Goal: Task Accomplishment & Management: Complete application form

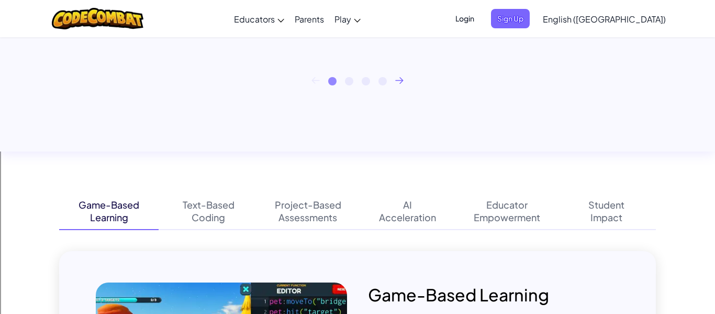
click at [308, 139] on div "“One thing I am able to do now, that I could not do before, is actually believe…" at bounding box center [357, 30] width 715 height 244
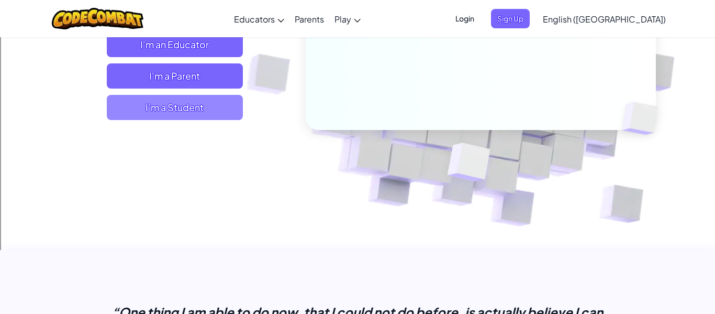
scroll to position [212, 0]
click at [202, 107] on span "I'm a Student" at bounding box center [175, 106] width 136 height 25
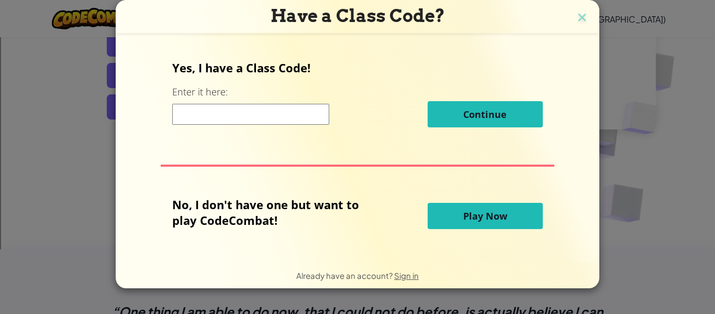
click at [515, 214] on button "Play Now" at bounding box center [485, 216] width 115 height 26
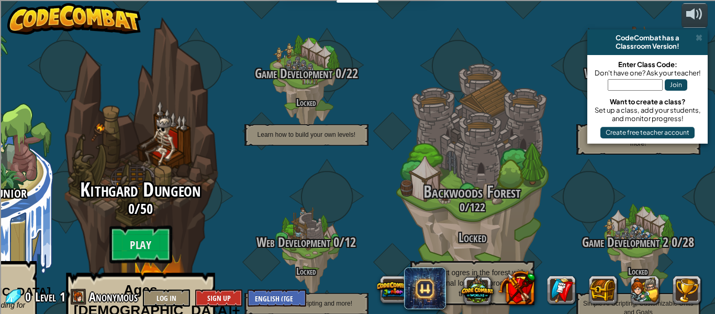
click at [100, 219] on div "Kithgard Dungeon 0 / 50 Play Ages [DEMOGRAPHIC_DATA]+ Real Python or JavaScript…" at bounding box center [140, 278] width 199 height 198
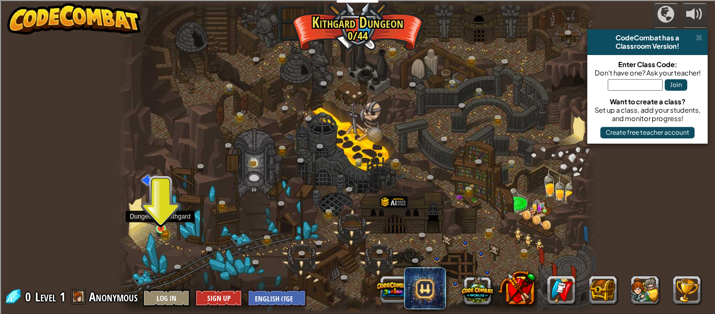
click at [162, 227] on img at bounding box center [161, 217] width 11 height 24
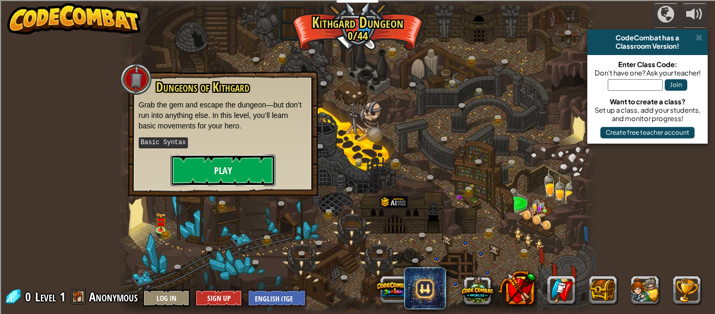
click at [212, 169] on button "Play" at bounding box center [223, 169] width 105 height 31
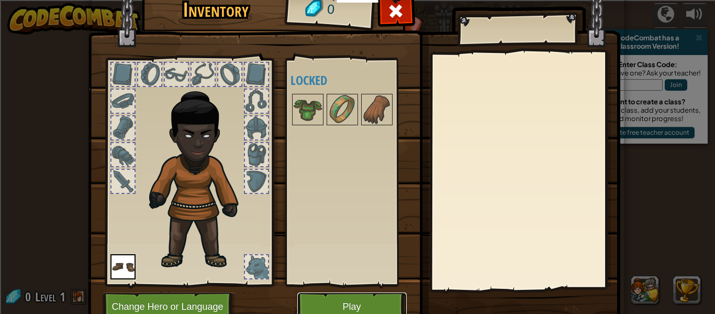
click at [336, 303] on button "Play" at bounding box center [351, 306] width 109 height 29
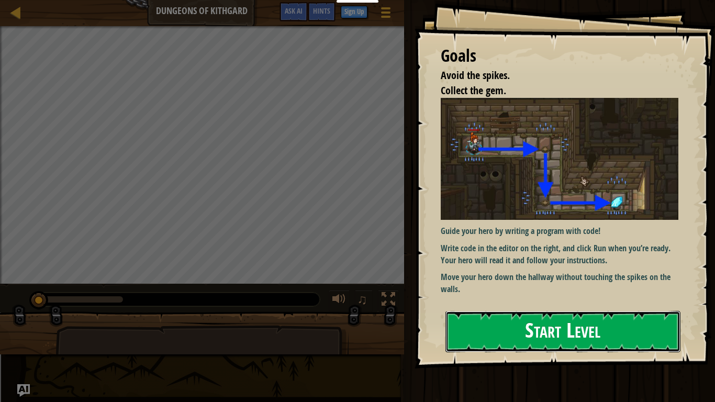
click at [516, 313] on button "Start Level" at bounding box center [563, 331] width 235 height 41
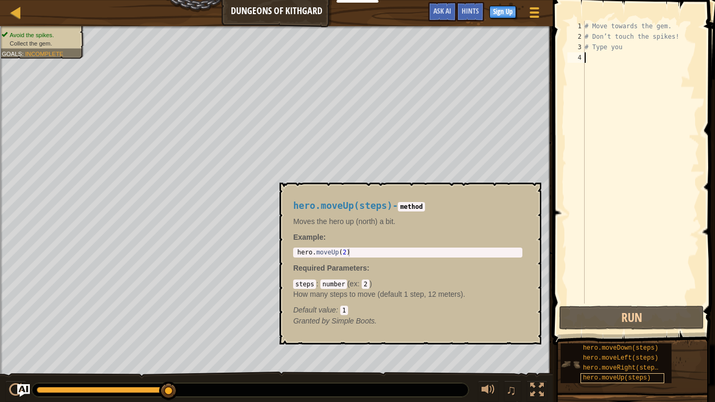
click at [633, 313] on span "hero.moveUp(steps)" at bounding box center [617, 377] width 68 height 7
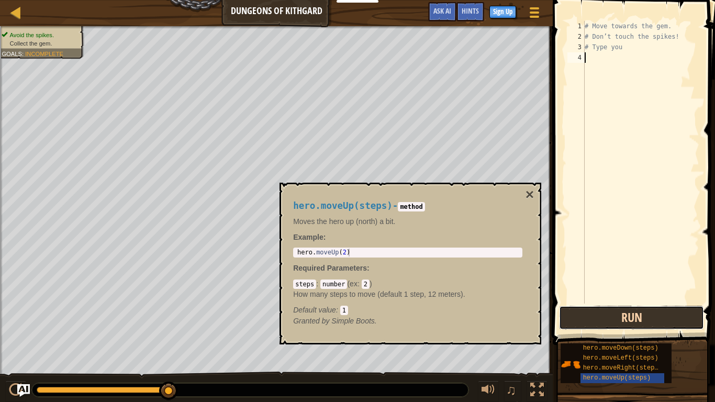
click at [639, 313] on button "Run" at bounding box center [631, 318] width 145 height 24
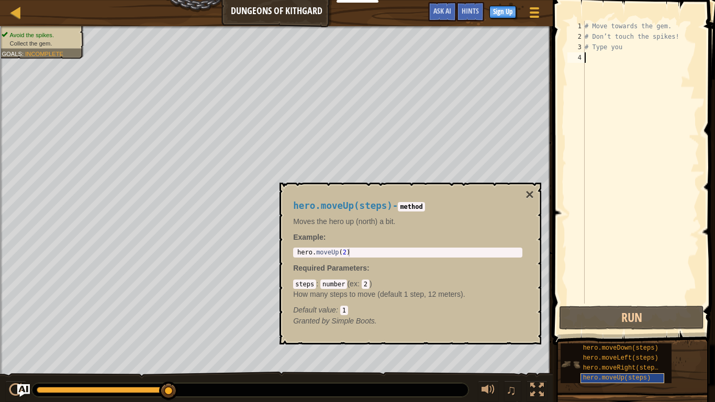
click at [604, 313] on span "hero.moveUp(steps)" at bounding box center [617, 377] width 68 height 7
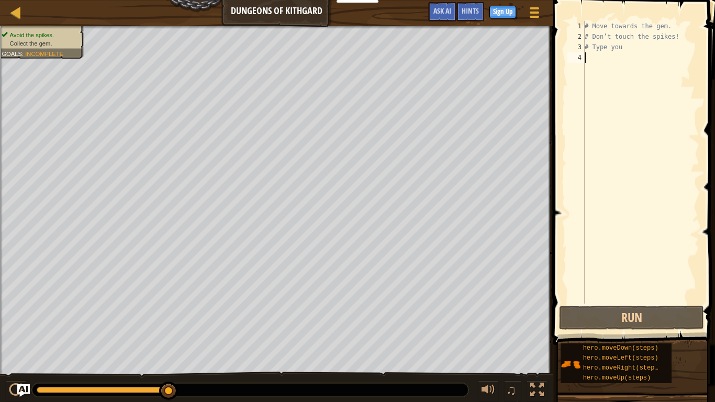
scroll to position [5, 0]
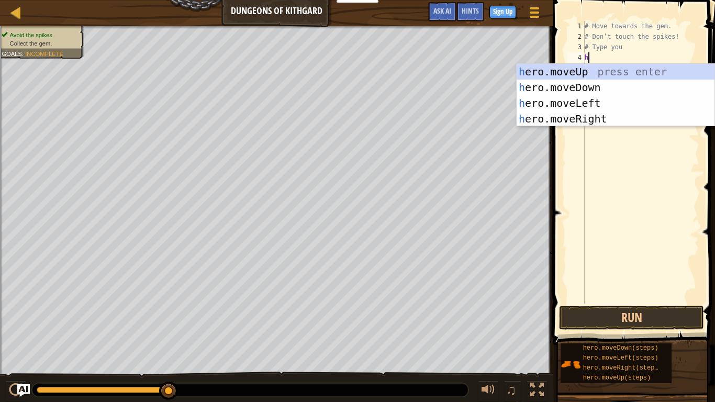
type textarea "he"
click at [604, 71] on div "he ro.moveUp press enter he ro.moveDown press enter he ro.moveLeft press enter …" at bounding box center [616, 111] width 198 height 94
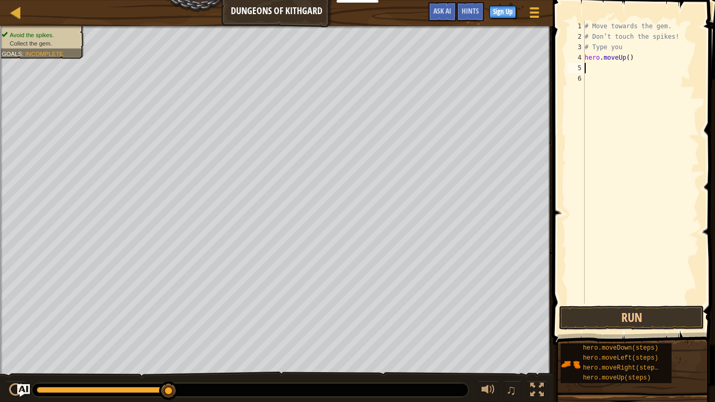
scroll to position [5, 0]
click at [614, 311] on button "Run" at bounding box center [631, 318] width 145 height 24
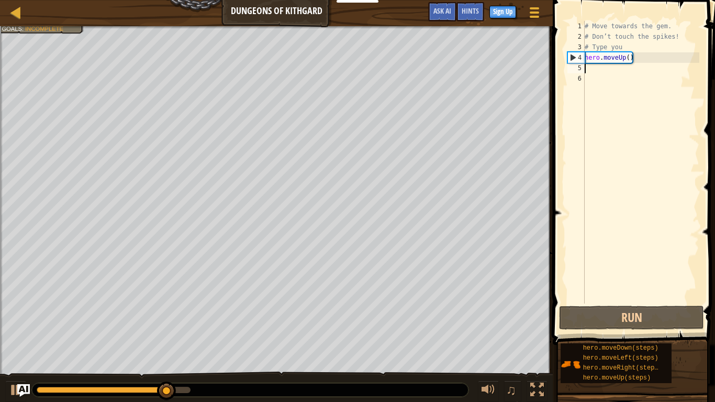
click at [635, 54] on div "# Move towards the gem. # Don’t touch the spikes! # Type you hero . moveUp ( )" at bounding box center [641, 173] width 117 height 304
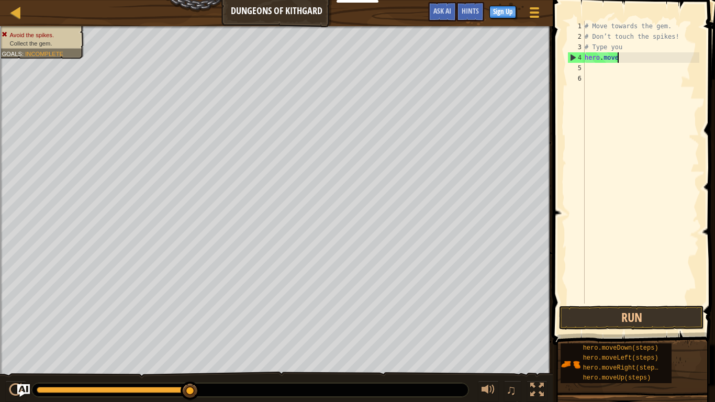
type textarea "h"
type textarea "# Type you"
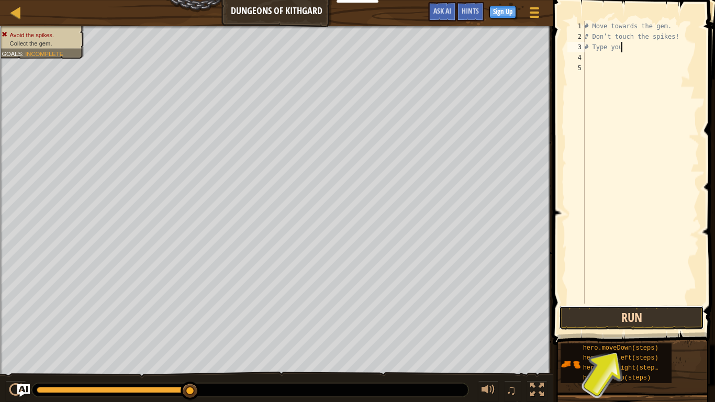
click at [620, 313] on button "Run" at bounding box center [631, 318] width 145 height 24
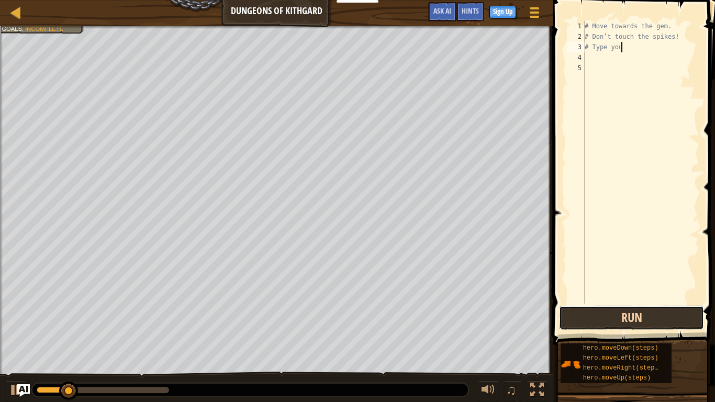
click at [620, 313] on button "Run" at bounding box center [631, 318] width 145 height 24
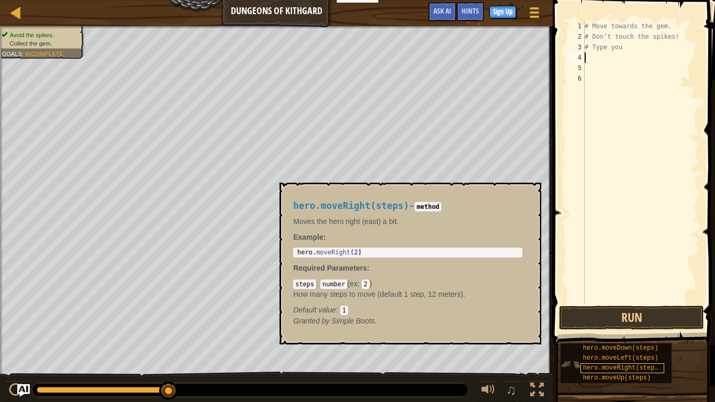
click at [617, 313] on span "hero.moveRight(steps)" at bounding box center [622, 368] width 79 height 7
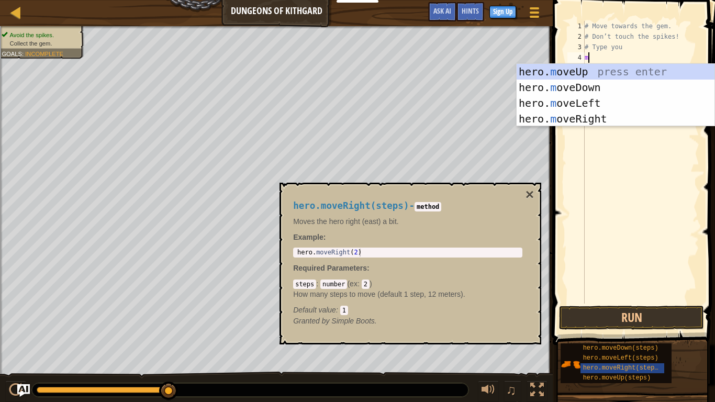
type textarea "mo"
click at [590, 101] on div "hero. mo veUp press enter hero. mo veDown press enter hero. mo veLeft press ent…" at bounding box center [616, 111] width 198 height 94
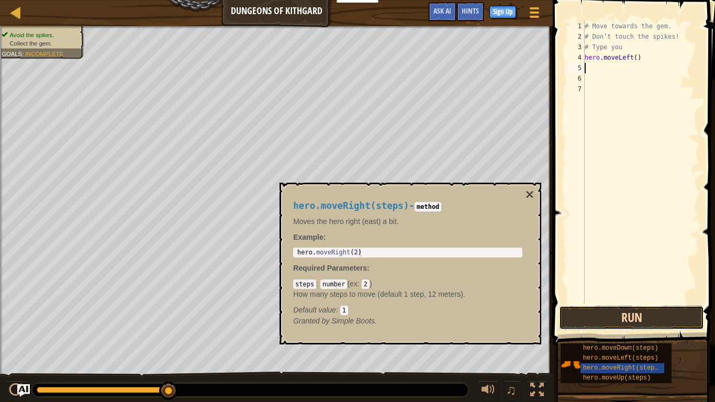
click at [603, 313] on button "Run" at bounding box center [631, 318] width 145 height 24
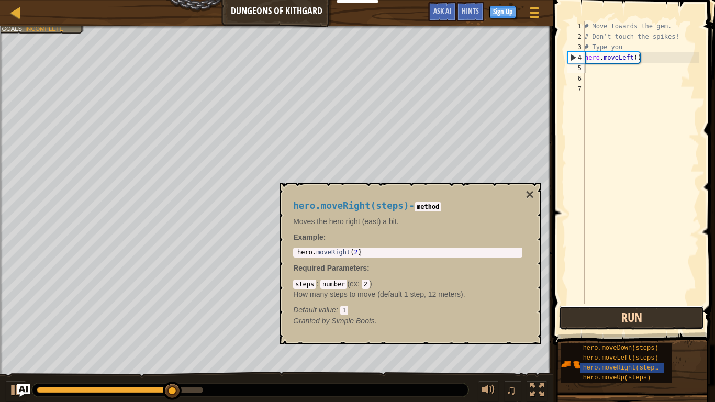
click at [613, 313] on button "Run" at bounding box center [631, 318] width 145 height 24
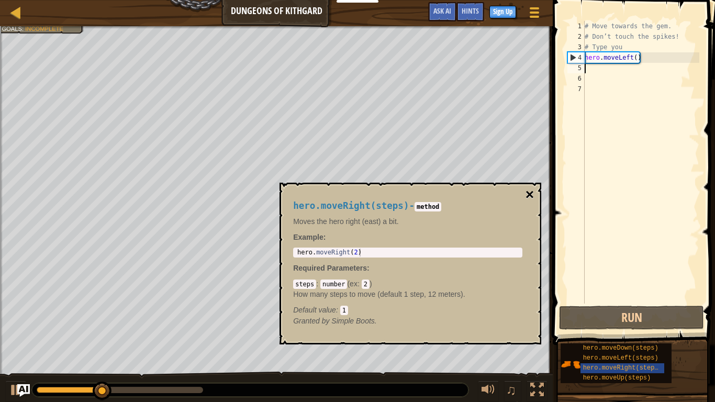
click at [532, 187] on button "×" at bounding box center [530, 194] width 8 height 15
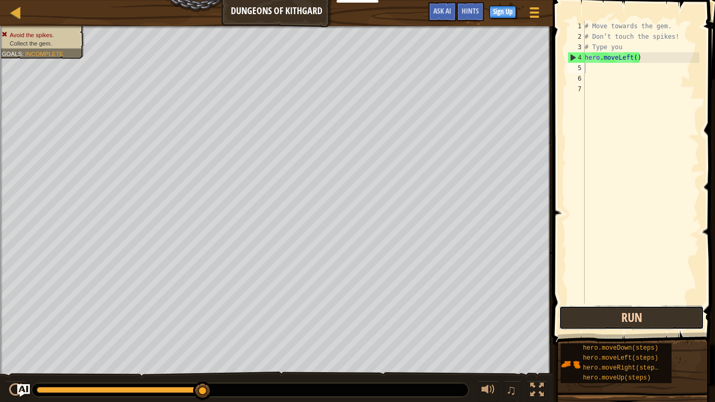
click at [609, 313] on button "Run" at bounding box center [631, 318] width 145 height 24
click at [634, 63] on div "# Move towards the gem. # Don’t touch the spikes! # Type you hero . moveLeft ( )" at bounding box center [641, 173] width 117 height 304
click at [640, 61] on div "# Move towards the gem. # Don’t touch the spikes! # Type you hero . moveLeft ( )" at bounding box center [641, 173] width 117 height 304
type textarea "h"
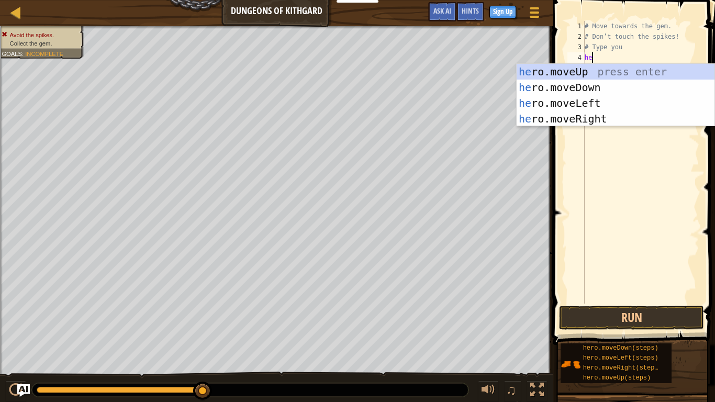
scroll to position [5, 1]
type textarea "her"
click at [604, 117] on div "her o.moveUp press enter her o.moveDown press enter her o.moveLeft press enter …" at bounding box center [616, 111] width 198 height 94
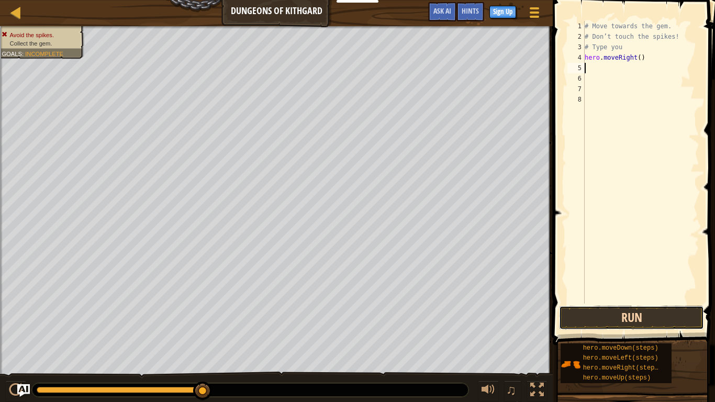
click at [614, 313] on button "Run" at bounding box center [631, 318] width 145 height 24
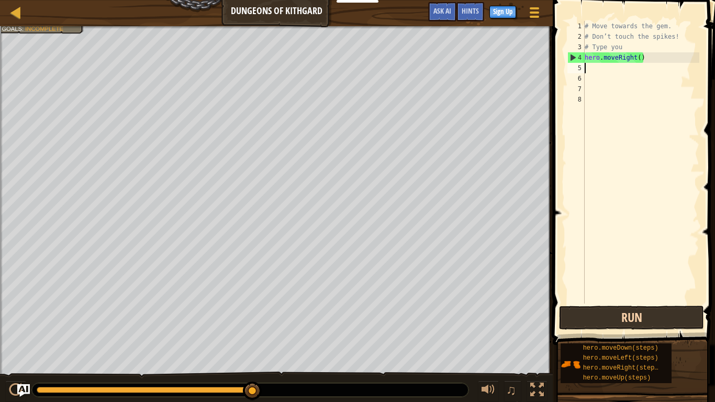
type textarea "m"
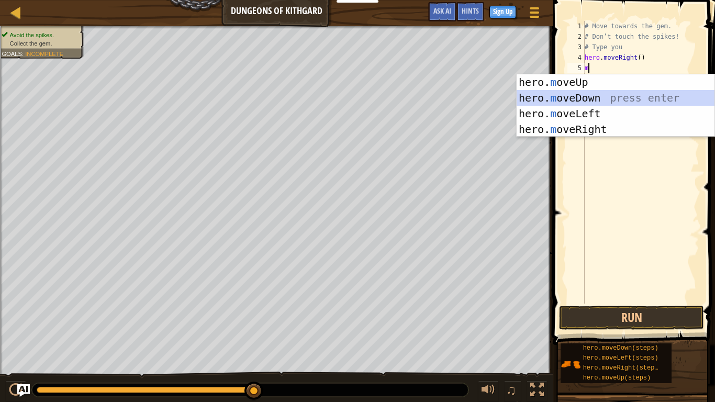
click at [576, 96] on div "hero. m oveUp press enter hero. m oveDown press enter hero. m oveLeft press ent…" at bounding box center [616, 121] width 198 height 94
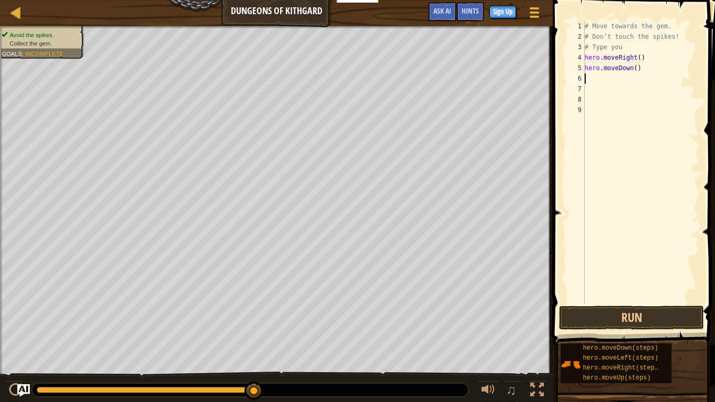
type textarea "m"
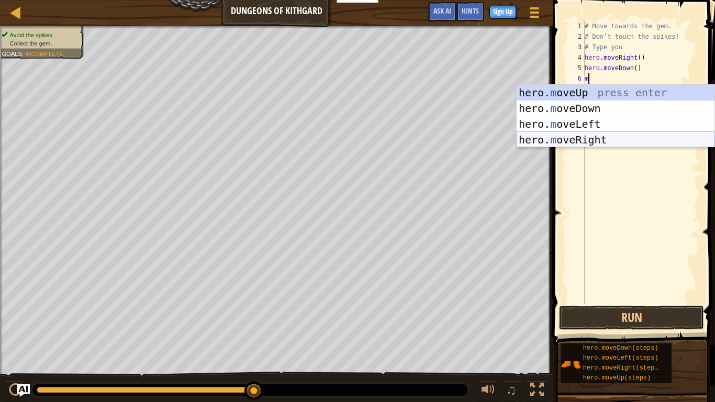
click at [624, 142] on div "hero. m oveUp press enter hero. m oveDown press enter hero. m oveLeft press ent…" at bounding box center [616, 132] width 198 height 94
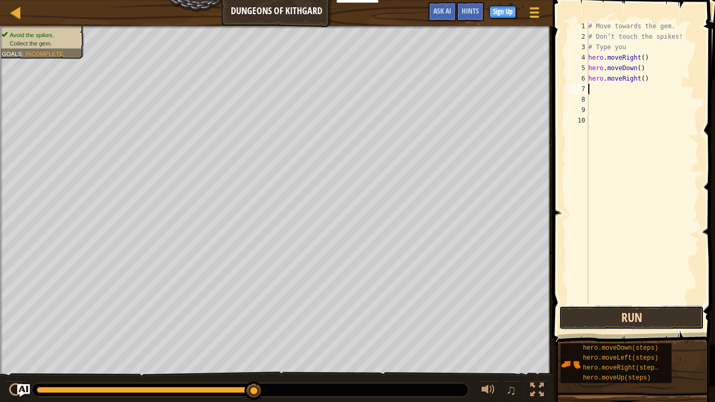
click at [637, 312] on button "Run" at bounding box center [631, 318] width 145 height 24
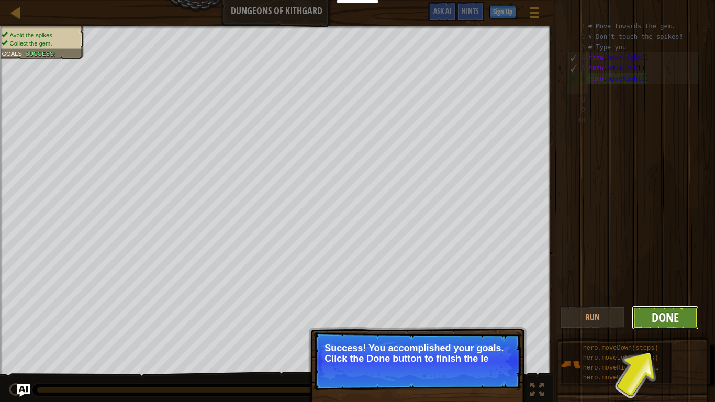
click at [653, 313] on span "Done" at bounding box center [665, 317] width 27 height 17
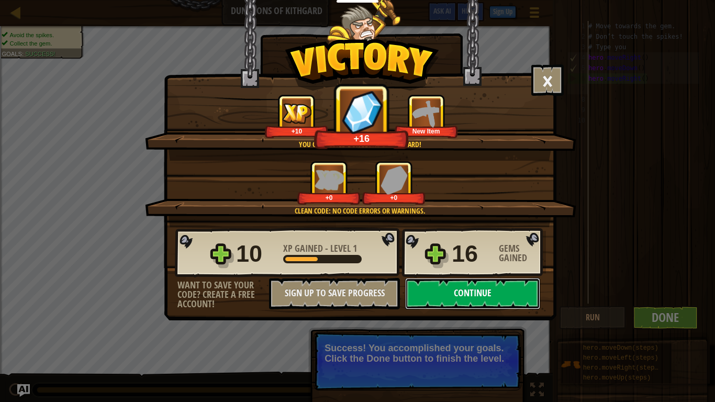
click at [494, 292] on button "Continue" at bounding box center [472, 293] width 135 height 31
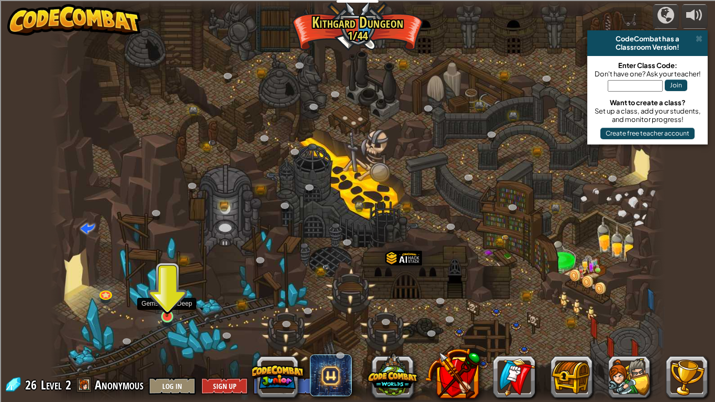
click at [168, 310] on img at bounding box center [167, 300] width 16 height 36
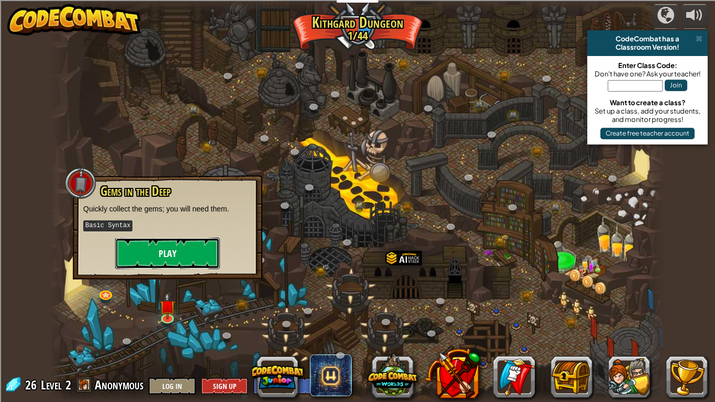
click at [171, 253] on button "Play" at bounding box center [167, 253] width 105 height 31
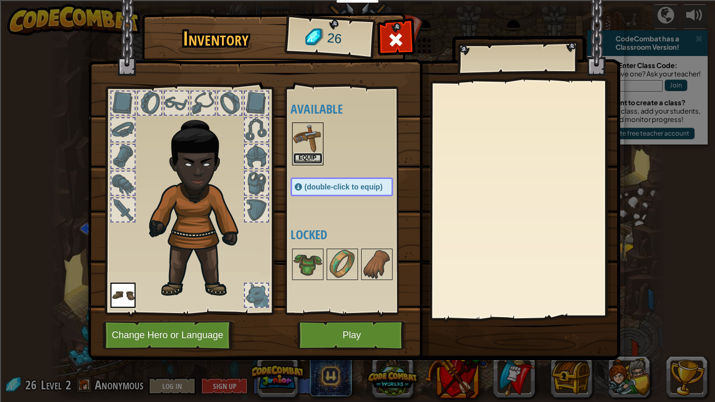
click at [300, 156] on button "Equip" at bounding box center [307, 158] width 29 height 11
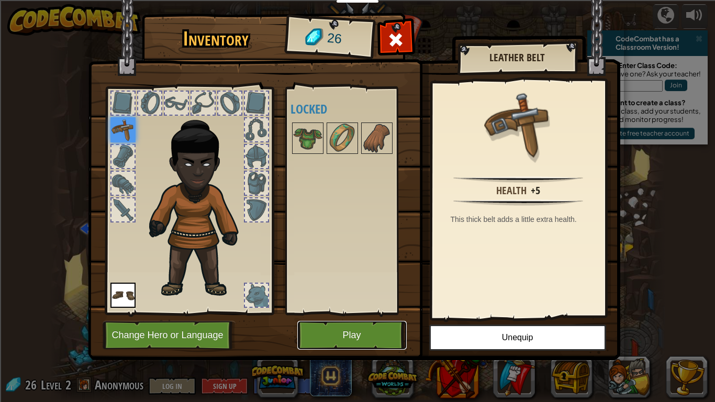
click at [371, 313] on button "Play" at bounding box center [351, 335] width 109 height 29
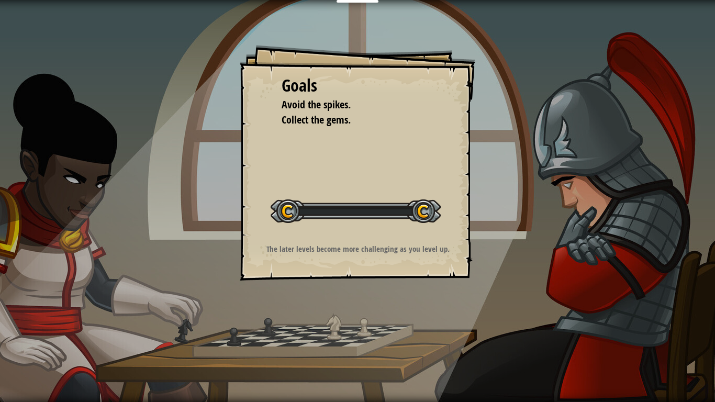
click at [362, 313] on div "Goals Avoid the spikes. Collect the gems. Start Level Error loading from server…" at bounding box center [357, 201] width 715 height 402
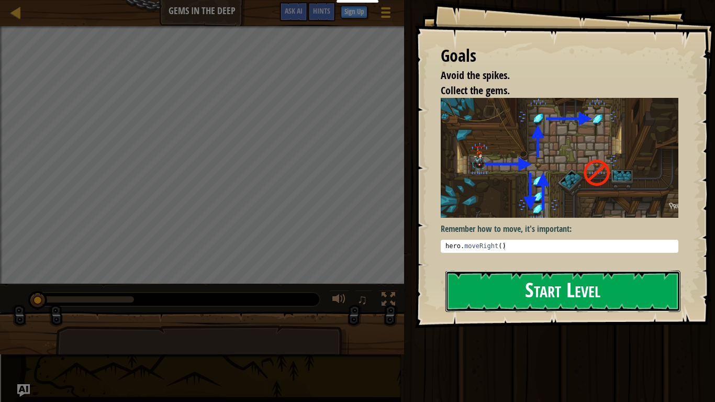
click at [599, 302] on button "Start Level" at bounding box center [563, 291] width 235 height 41
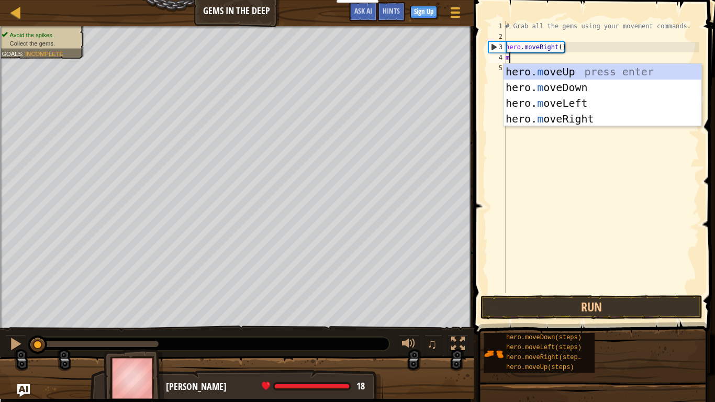
scroll to position [5, 0]
type textarea "mo"
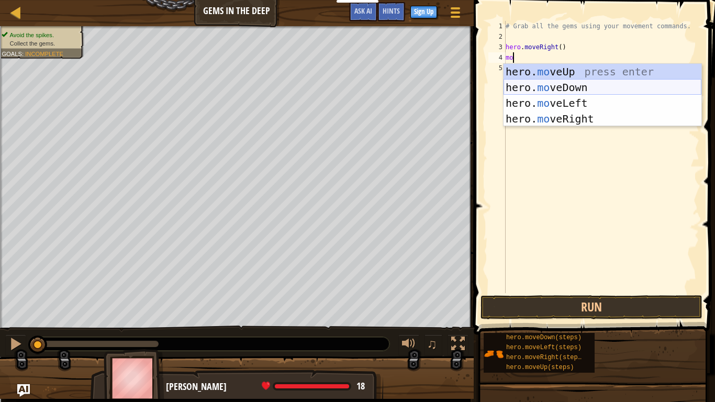
click at [551, 86] on div "hero. mo veUp press enter hero. mo veDown press enter hero. mo veLeft press ent…" at bounding box center [603, 111] width 198 height 94
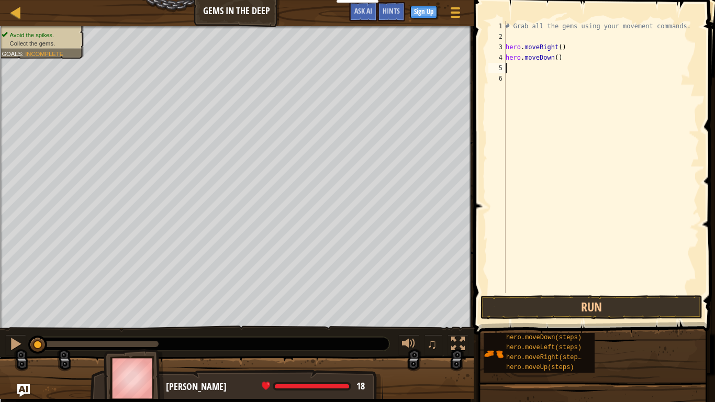
scroll to position [5, 0]
type textarea "m"
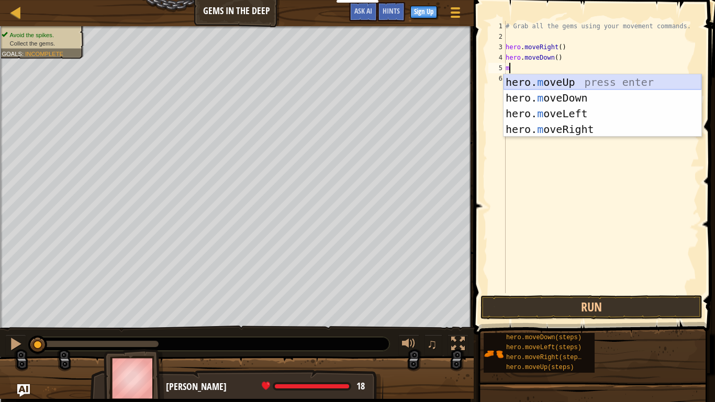
click at [581, 83] on div "hero. m oveUp press enter hero. m oveDown press enter hero. m oveLeft press ent…" at bounding box center [603, 121] width 198 height 94
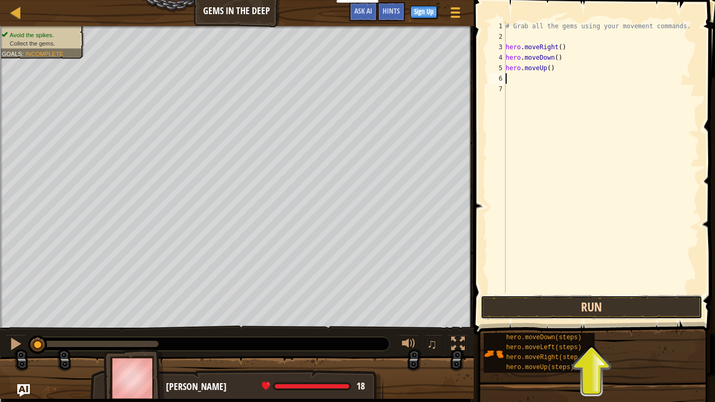
click at [556, 307] on button "Run" at bounding box center [592, 307] width 222 height 24
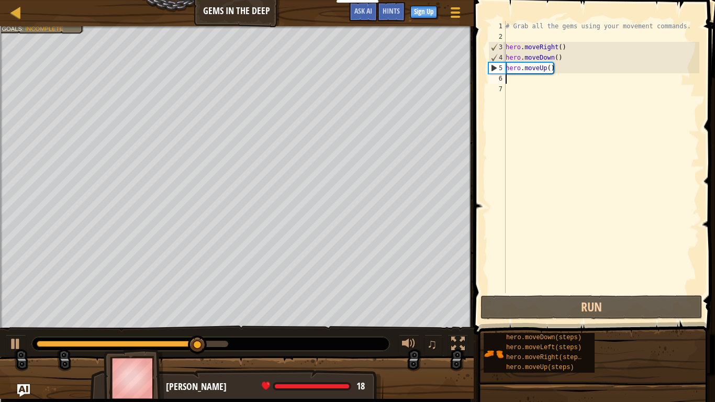
type textarea "m"
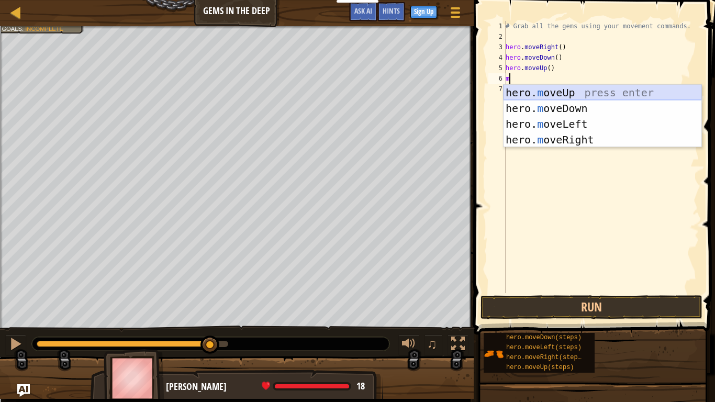
click at [540, 92] on div "hero. m oveUp press enter hero. m oveDown press enter hero. m oveLeft press ent…" at bounding box center [603, 132] width 198 height 94
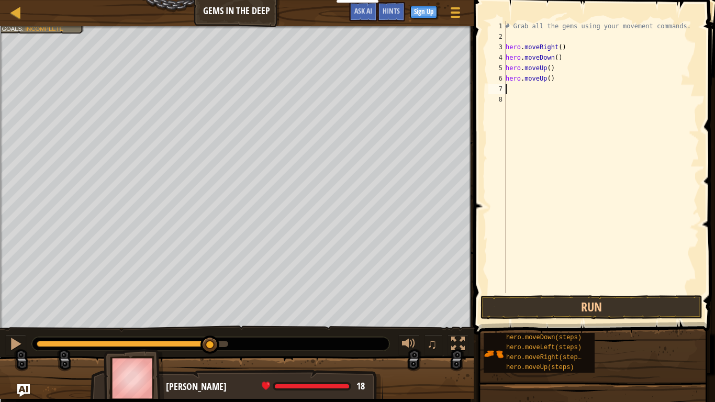
type textarea "m"
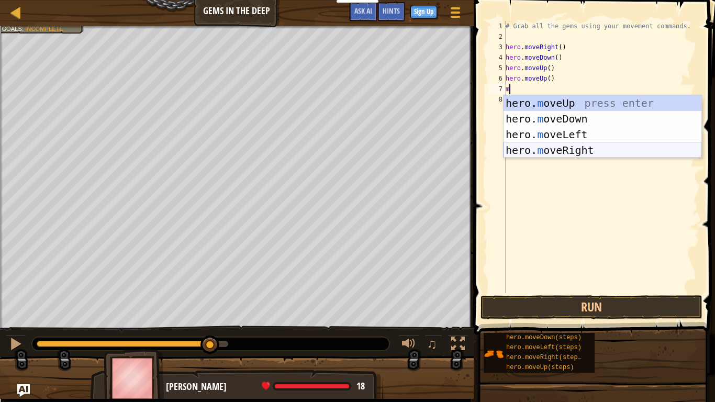
click at [550, 148] on div "hero. m oveUp press enter hero. m oveDown press enter hero. m oveLeft press ent…" at bounding box center [603, 142] width 198 height 94
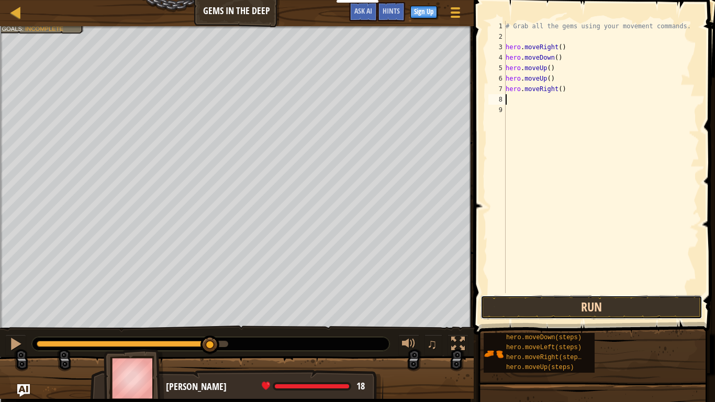
click at [506, 301] on button "Run" at bounding box center [592, 307] width 222 height 24
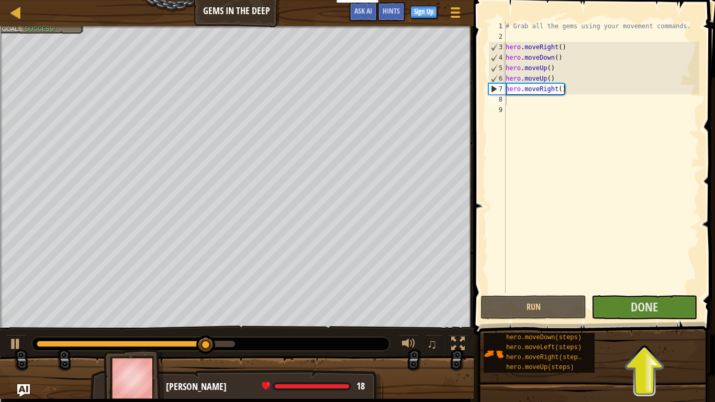
click at [661, 293] on span at bounding box center [596, 153] width 250 height 366
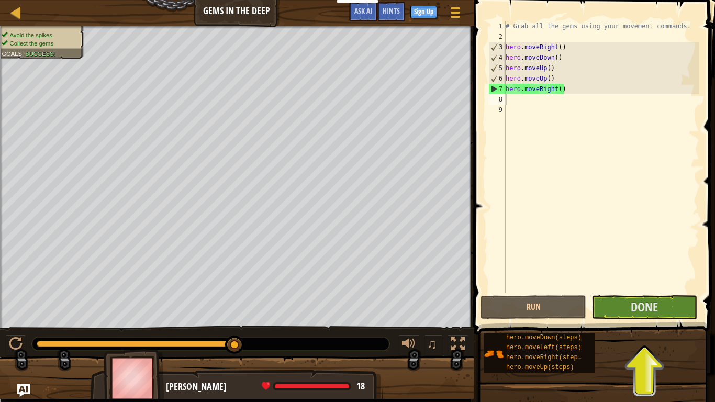
click at [661, 293] on span at bounding box center [596, 153] width 250 height 366
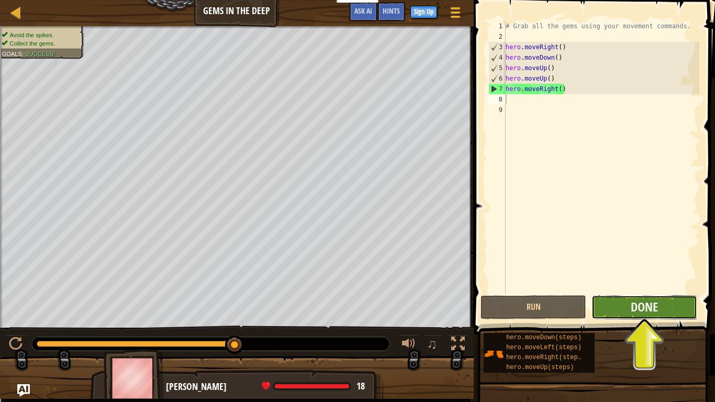
click at [673, 312] on button "Done" at bounding box center [645, 307] width 106 height 24
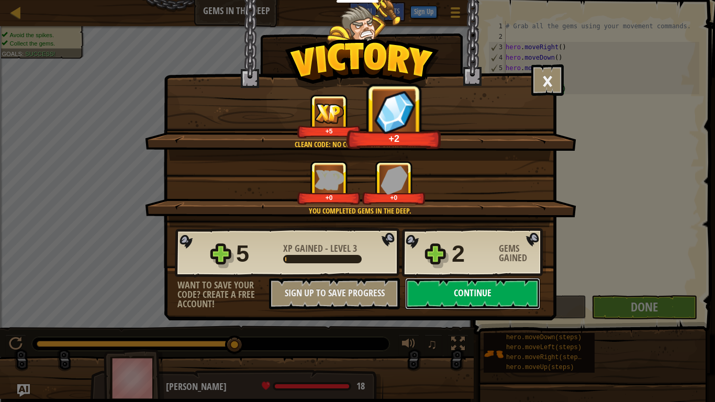
click at [523, 300] on button "Continue" at bounding box center [472, 293] width 135 height 31
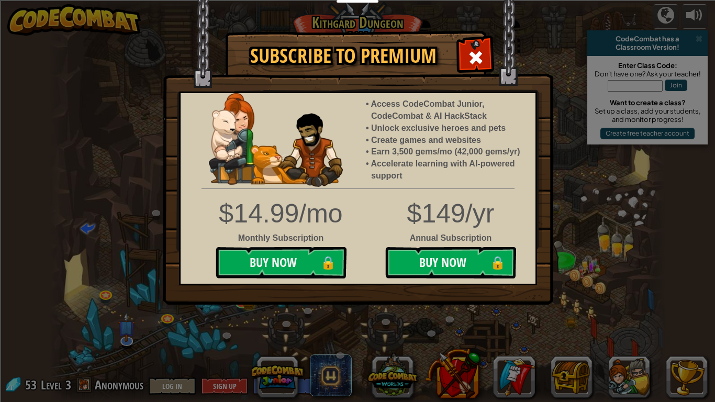
click at [476, 75] on img at bounding box center [358, 152] width 391 height 305
click at [493, 35] on img at bounding box center [358, 152] width 391 height 305
click at [473, 51] on span at bounding box center [476, 57] width 17 height 17
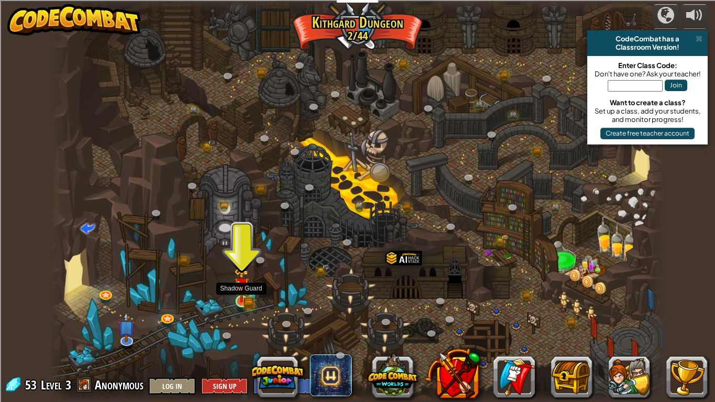
click at [243, 284] on img at bounding box center [242, 285] width 16 height 34
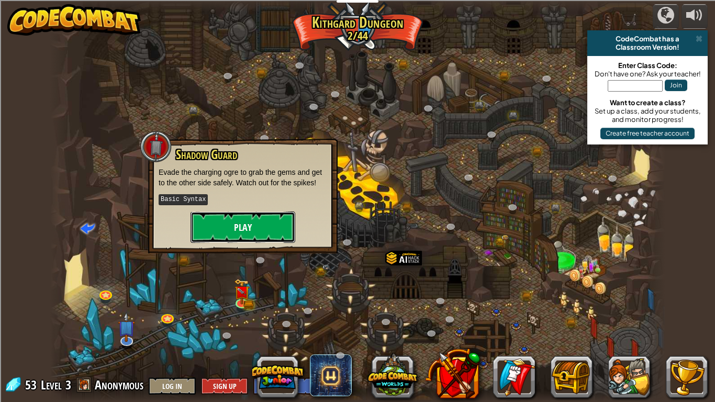
click at [264, 222] on button "Play" at bounding box center [243, 227] width 105 height 31
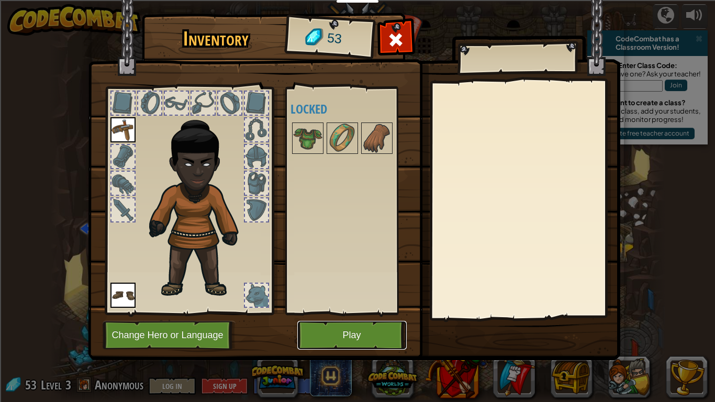
click at [326, 313] on button "Play" at bounding box center [351, 335] width 109 height 29
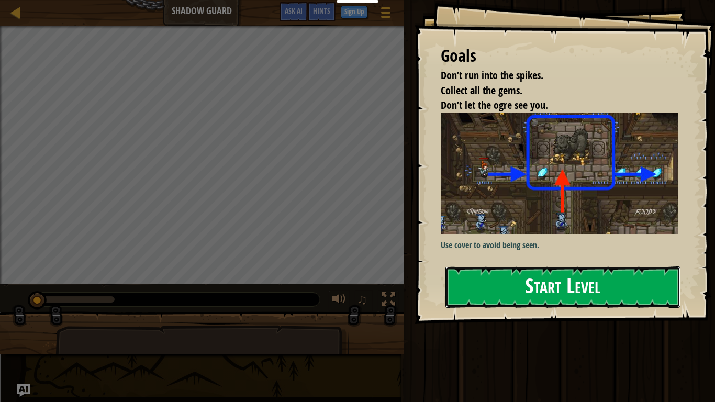
click at [499, 305] on button "Start Level" at bounding box center [563, 287] width 235 height 41
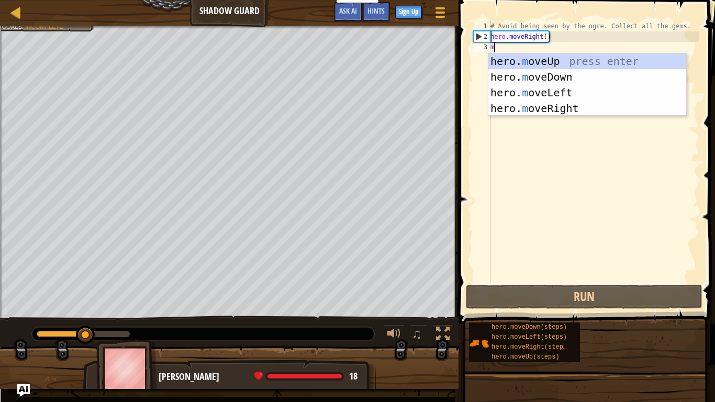
type textarea "m"
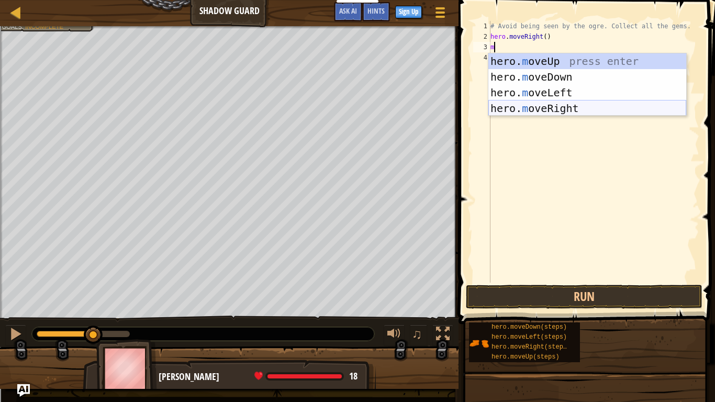
click at [566, 106] on div "hero. m oveUp press enter hero. m oveDown press enter hero. m oveLeft press ent…" at bounding box center [588, 100] width 198 height 94
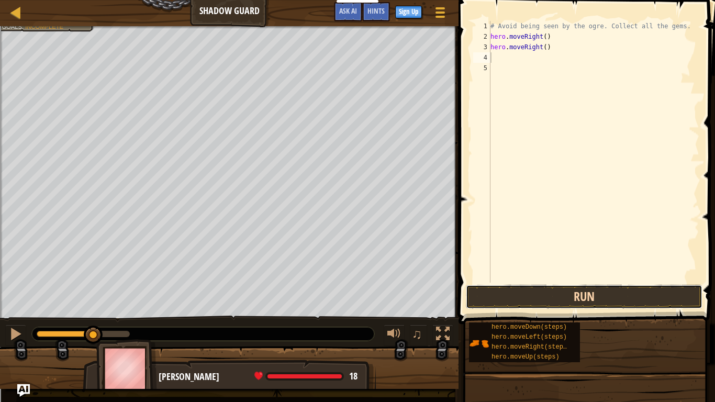
click at [522, 295] on button "Run" at bounding box center [584, 297] width 237 height 24
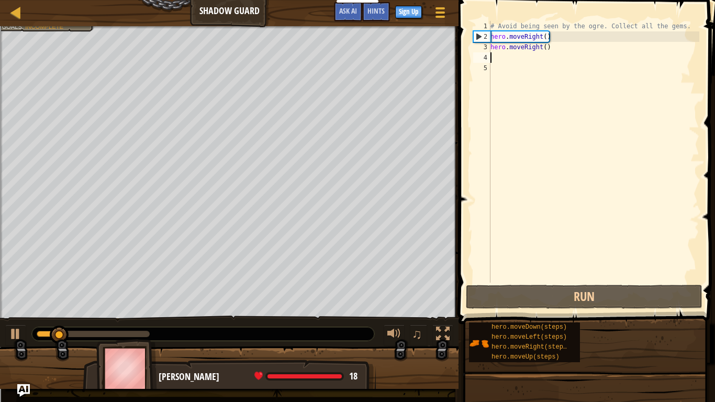
type textarea "m"
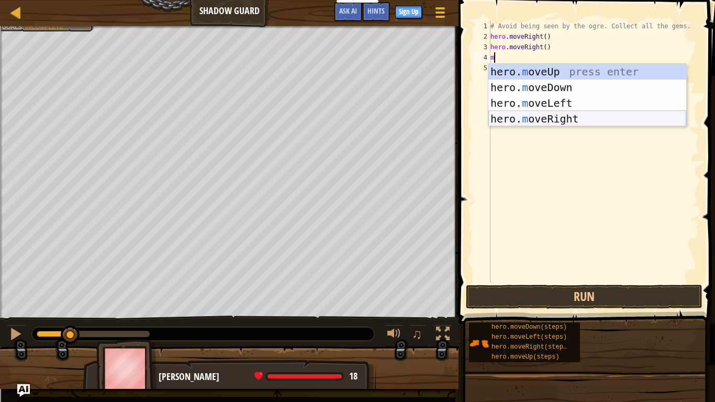
click at [544, 118] on div "hero. m oveUp press enter hero. m oveDown press enter hero. m oveLeft press ent…" at bounding box center [588, 111] width 198 height 94
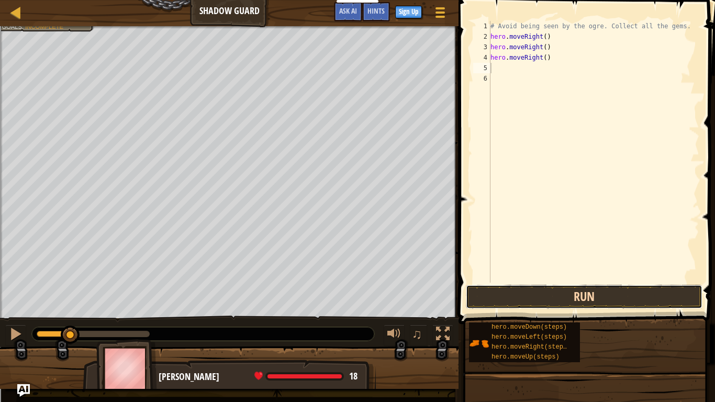
click at [536, 285] on button "Run" at bounding box center [584, 297] width 237 height 24
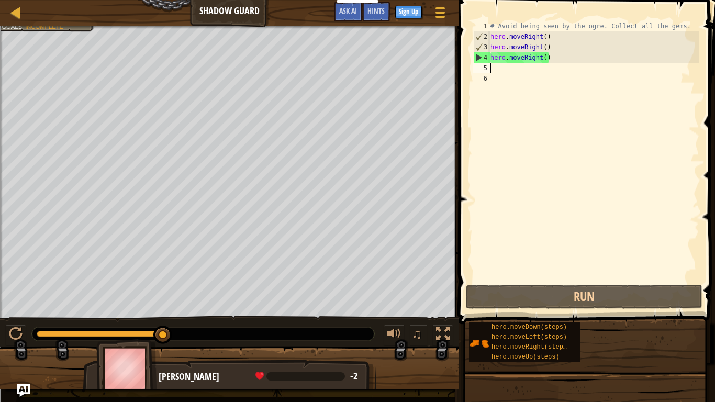
click at [547, 56] on div "# Avoid being seen by the ogre. Collect all the gems. hero . moveRight ( ) hero…" at bounding box center [594, 162] width 211 height 283
type textarea "hero.moveRight()"
drag, startPoint x: 550, startPoint y: 46, endPoint x: 492, endPoint y: 50, distance: 58.3
click at [492, 50] on div "# Avoid being seen by the ogre. Collect all the gems. hero . moveRight ( ) hero…" at bounding box center [594, 162] width 211 height 283
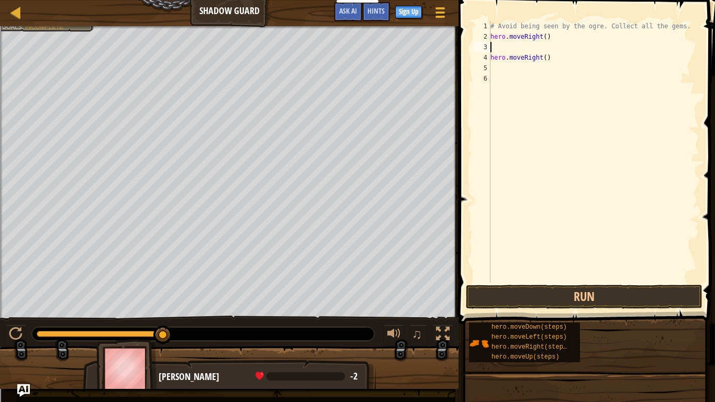
click at [546, 60] on div "# Avoid being seen by the ogre. Collect all the gems. hero . moveRight ( ) hero…" at bounding box center [594, 162] width 211 height 283
click at [555, 58] on div "# Avoid being seen by the ogre. Collect all the gems. hero . moveRight ( ) hero…" at bounding box center [594, 162] width 211 height 283
type textarea "h"
click at [503, 45] on div "# Avoid being seen by the ogre. Collect all the gems. hero . moveRight ( )" at bounding box center [594, 162] width 211 height 283
type textarea "m"
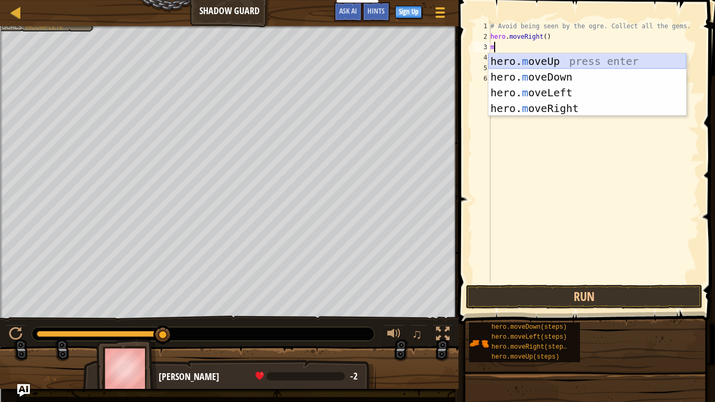
click at [553, 60] on div "hero. m oveUp press enter hero. m oveDown press enter hero. m oveLeft press ent…" at bounding box center [588, 100] width 198 height 94
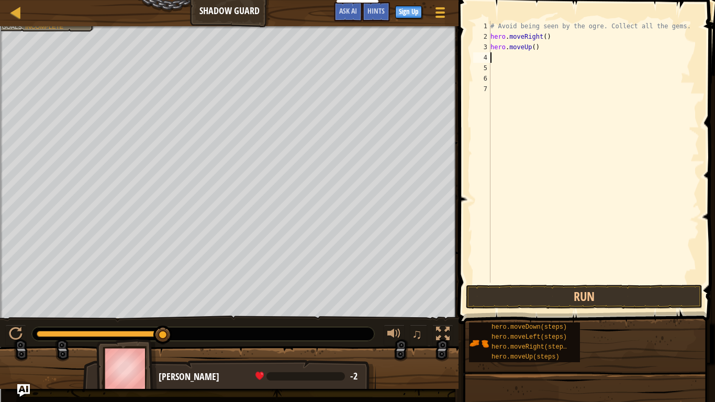
type textarea "m"
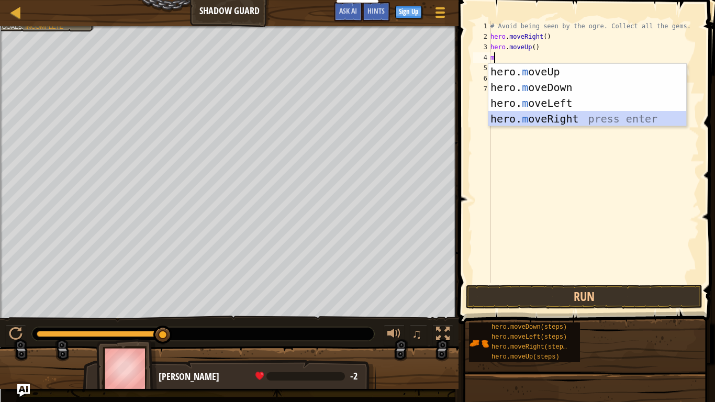
click at [537, 116] on div "hero. m oveUp press enter hero. m oveDown press enter hero. m oveLeft press ent…" at bounding box center [588, 111] width 198 height 94
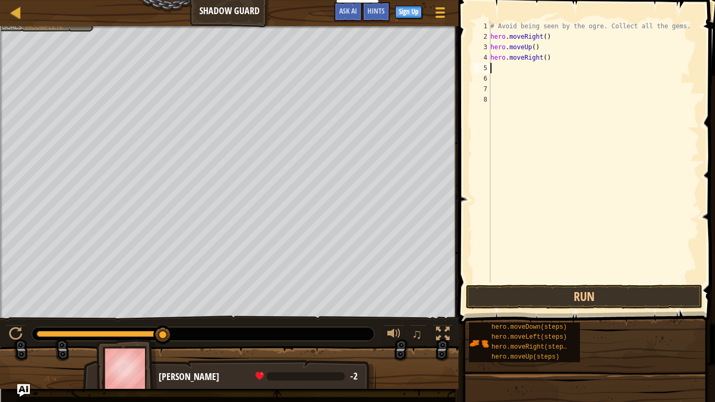
type textarea ","
type textarea "m"
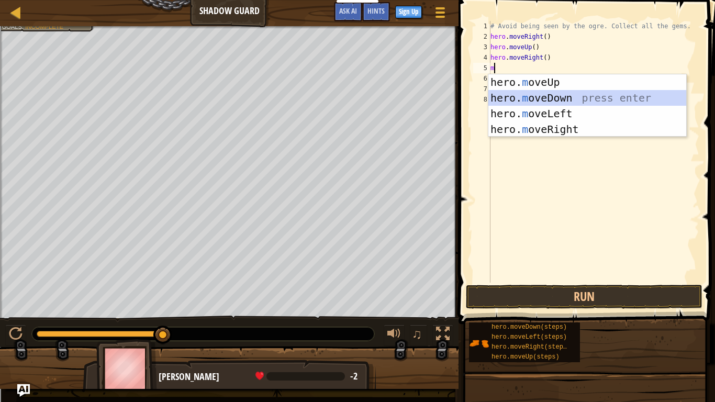
click at [512, 96] on div "hero. m oveUp press enter hero. m oveDown press enter hero. m oveLeft press ent…" at bounding box center [588, 121] width 198 height 94
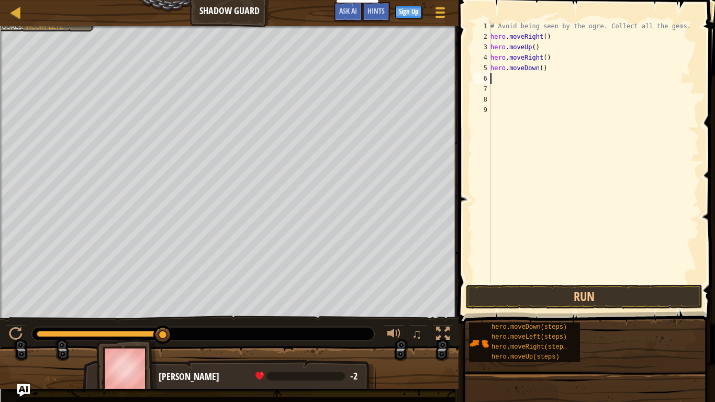
type textarea "m"
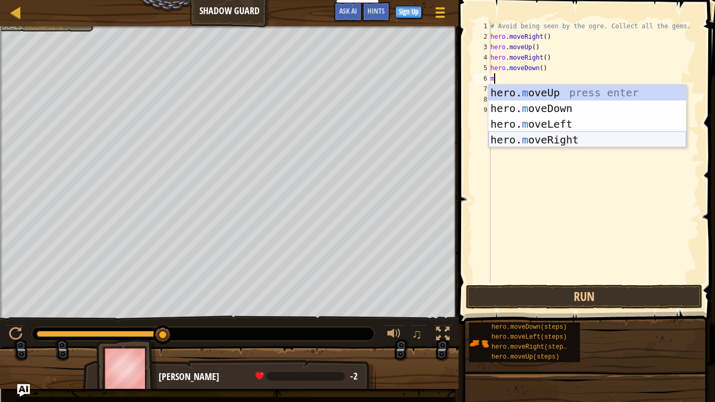
click at [544, 140] on div "hero. m oveUp press enter hero. m oveDown press enter hero. m oveLeft press ent…" at bounding box center [588, 132] width 198 height 94
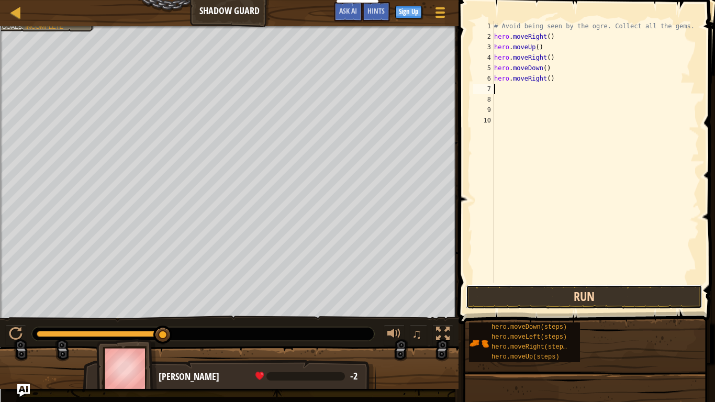
click at [621, 296] on button "Run" at bounding box center [584, 297] width 237 height 24
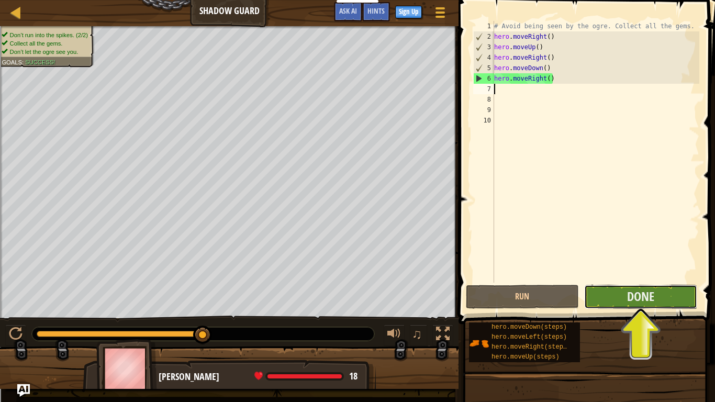
click at [621, 289] on button "Done" at bounding box center [640, 297] width 113 height 24
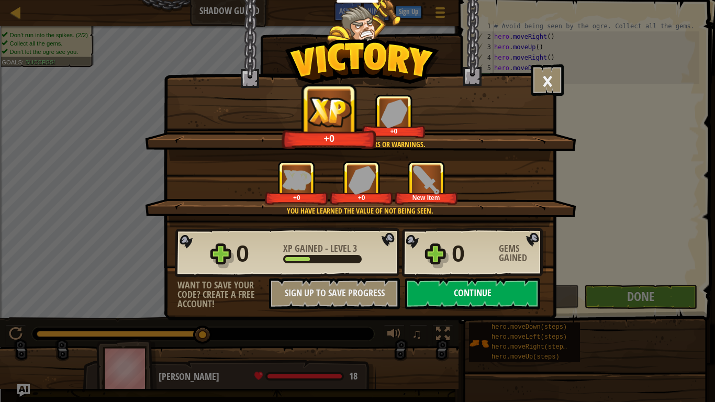
click at [470, 304] on button "Continue" at bounding box center [472, 293] width 135 height 31
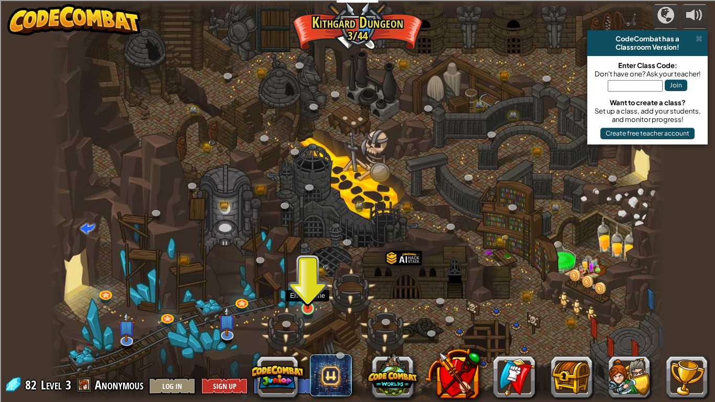
click at [311, 302] on img at bounding box center [308, 292] width 16 height 36
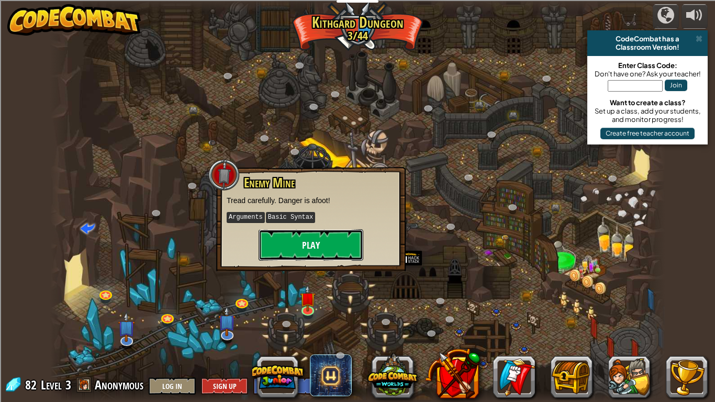
click at [297, 238] on button "Play" at bounding box center [311, 244] width 105 height 31
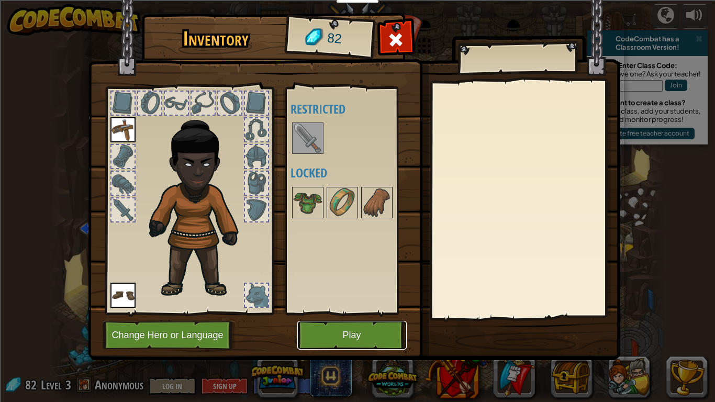
click at [371, 313] on button "Play" at bounding box center [351, 335] width 109 height 29
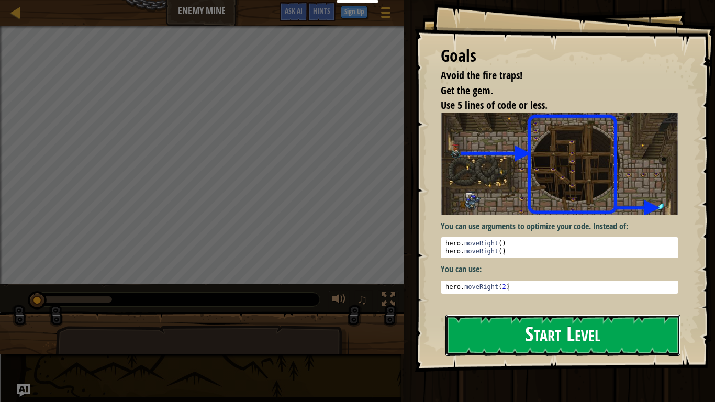
click at [514, 313] on button "Start Level" at bounding box center [563, 335] width 235 height 41
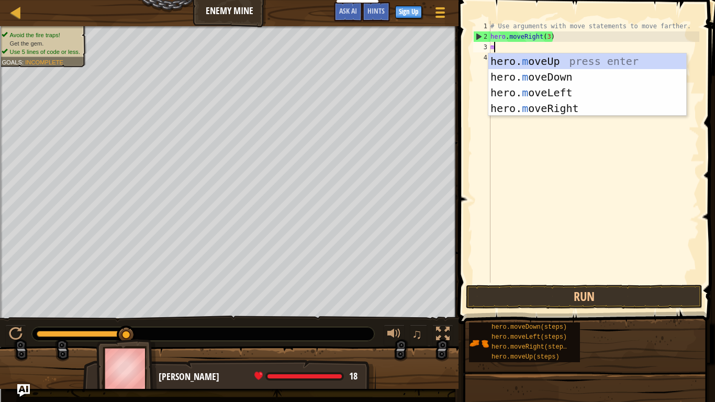
scroll to position [5, 0]
type textarea "mo"
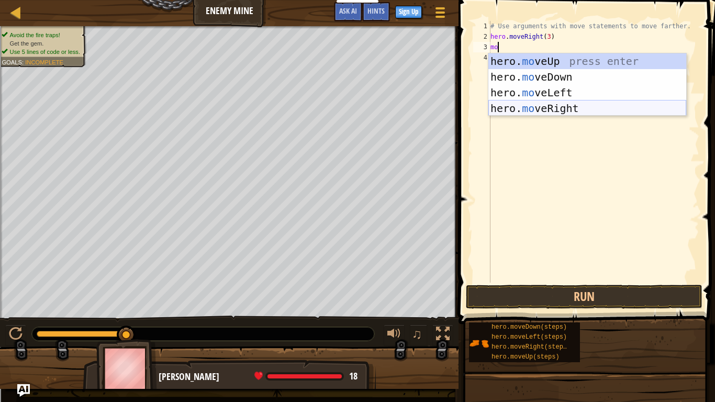
click at [545, 106] on div "hero. mo veUp press enter hero. mo veDown press enter hero. mo veLeft press ent…" at bounding box center [588, 100] width 198 height 94
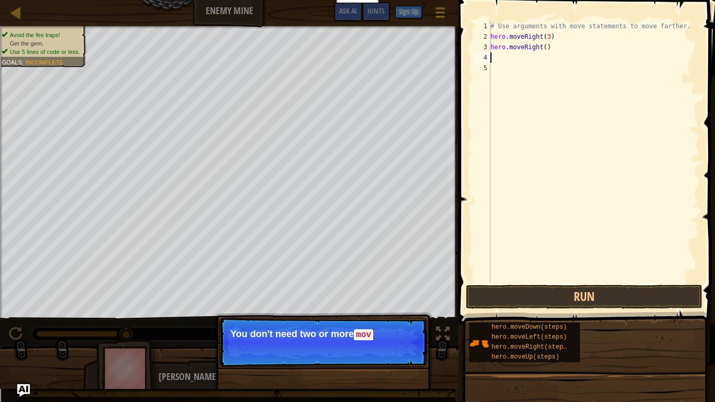
click at [547, 47] on div "# Use arguments with move statements to move farther. hero . moveRight ( 3 ) he…" at bounding box center [594, 162] width 211 height 283
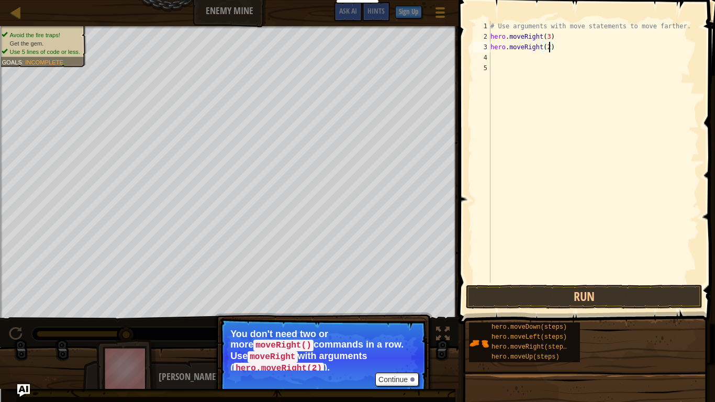
scroll to position [5, 8]
click at [578, 304] on button "Run" at bounding box center [584, 297] width 237 height 24
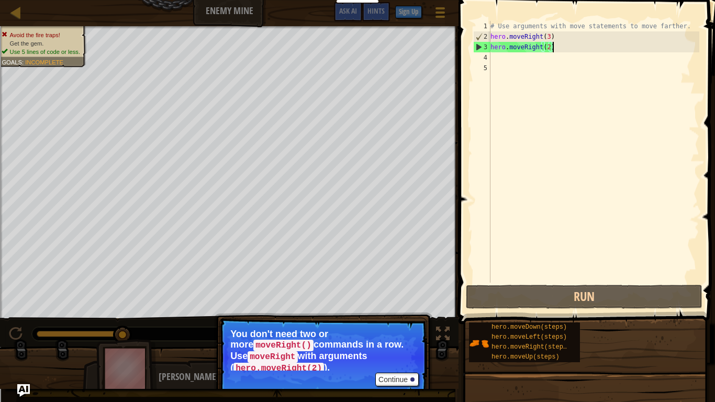
click at [555, 47] on div "# Use arguments with move statements to move farther. hero . moveRight ( 3 ) he…" at bounding box center [594, 162] width 211 height 283
click at [548, 35] on div "# Use arguments with move statements to move farther. hero . moveRight ( 3 ) he…" at bounding box center [594, 162] width 211 height 283
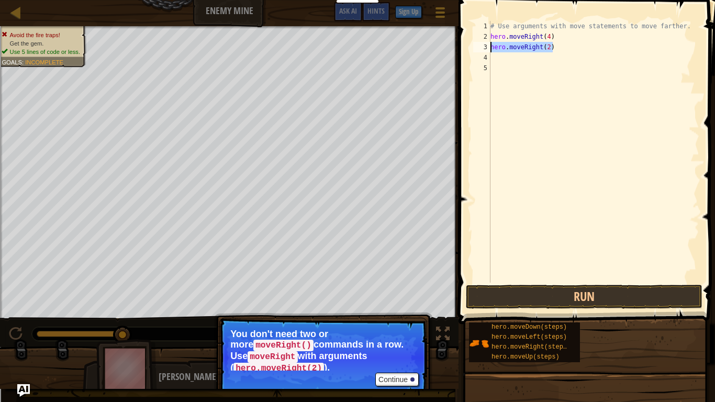
drag, startPoint x: 556, startPoint y: 48, endPoint x: 489, endPoint y: 46, distance: 67.1
click at [489, 46] on div "hero.moveRight(4) 1 2 3 4 5 # Use arguments with move statements to move farthe…" at bounding box center [585, 152] width 228 height 262
type textarea "hero.moveRight(2)"
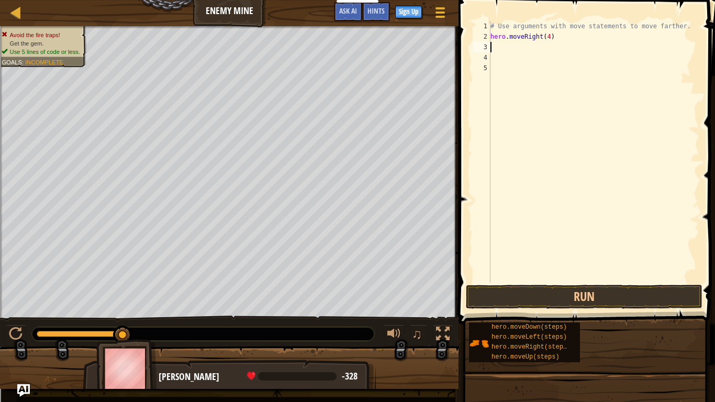
type textarea "m"
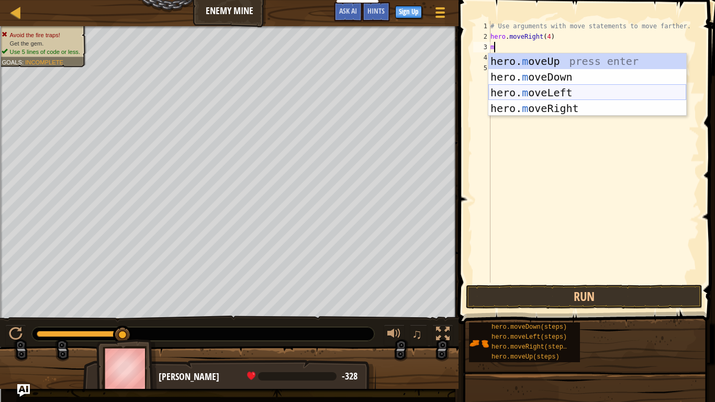
click at [559, 95] on div "hero. m oveUp press enter hero. m oveDown press enter hero. m oveLeft press ent…" at bounding box center [588, 100] width 198 height 94
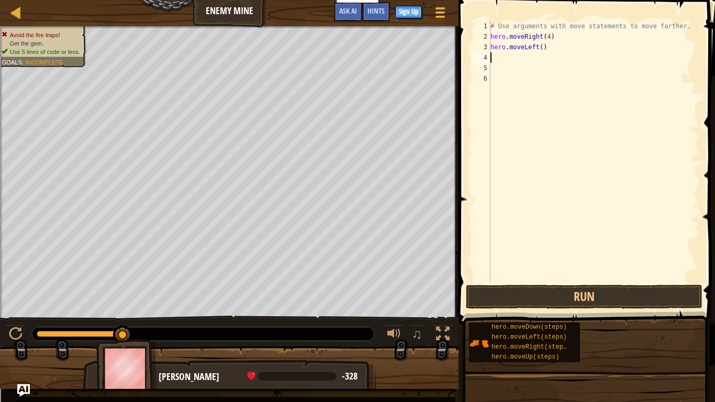
click at [543, 49] on div "# Use arguments with move statements to move farther. hero . moveRight ( 4 ) he…" at bounding box center [594, 162] width 211 height 283
type textarea "hero.moveLeft(2)"
click at [576, 297] on button "Run" at bounding box center [584, 297] width 237 height 24
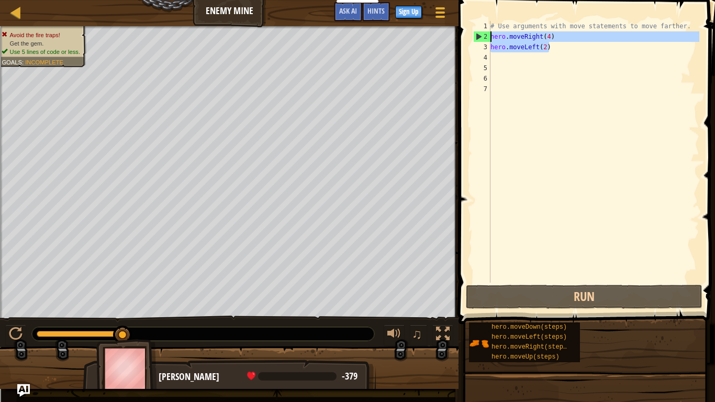
drag, startPoint x: 553, startPoint y: 49, endPoint x: 490, endPoint y: 39, distance: 63.5
click at [490, 39] on div "1 2 3 4 5 6 7 # Use arguments with move statements to move farther. hero . move…" at bounding box center [585, 152] width 228 height 262
type textarea "hero.moveRight(4) hero.moveLeft(2)"
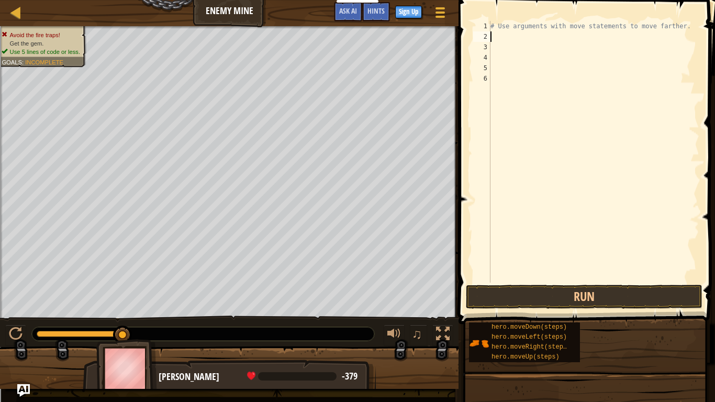
type textarea "m"
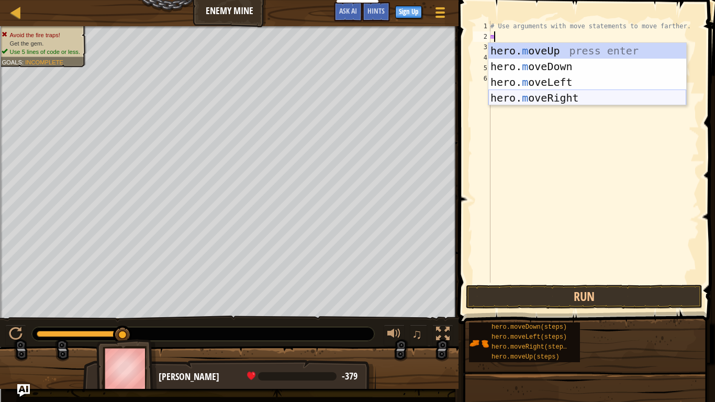
click at [525, 97] on div "hero. m oveUp press enter hero. m oveDown press enter hero. m oveLeft press ent…" at bounding box center [588, 90] width 198 height 94
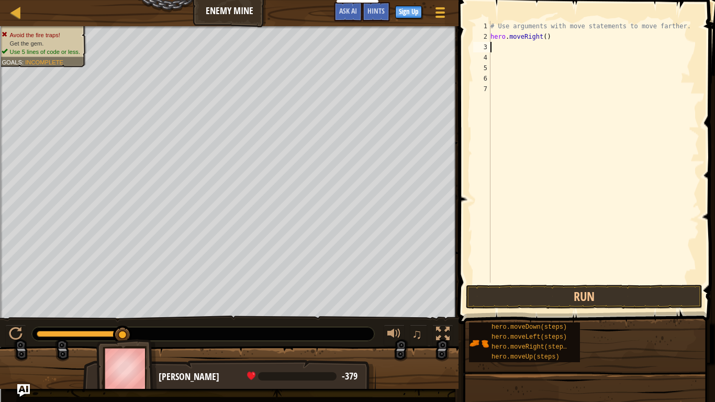
click at [546, 38] on div "# Use arguments with move statements to move farther. hero . moveRight ( )" at bounding box center [594, 162] width 211 height 283
type textarea "hero.moveRight(2)"
click at [501, 305] on button "Run" at bounding box center [584, 297] width 237 height 24
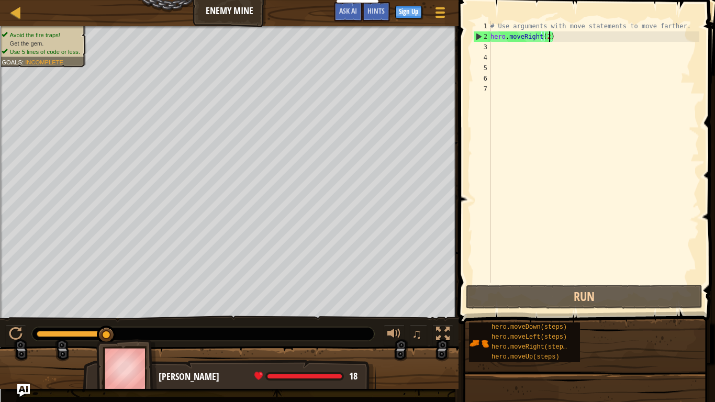
click at [527, 46] on div "# Use arguments with move statements to move farther. hero . moveRight ( 2 )" at bounding box center [594, 162] width 211 height 283
type textarea "m"
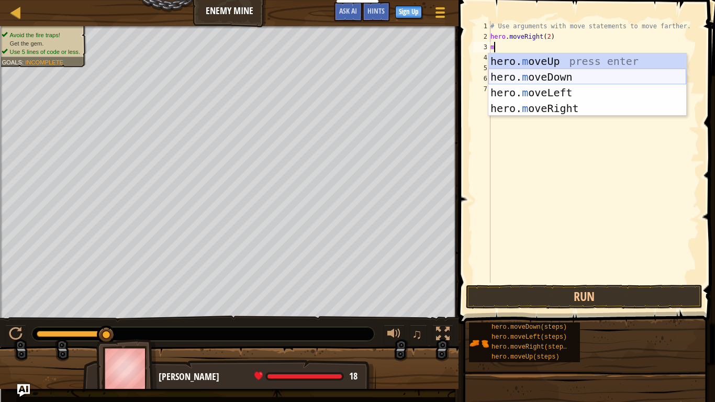
click at [521, 76] on div "hero. m oveUp press enter hero. m oveDown press enter hero. m oveLeft press ent…" at bounding box center [588, 100] width 198 height 94
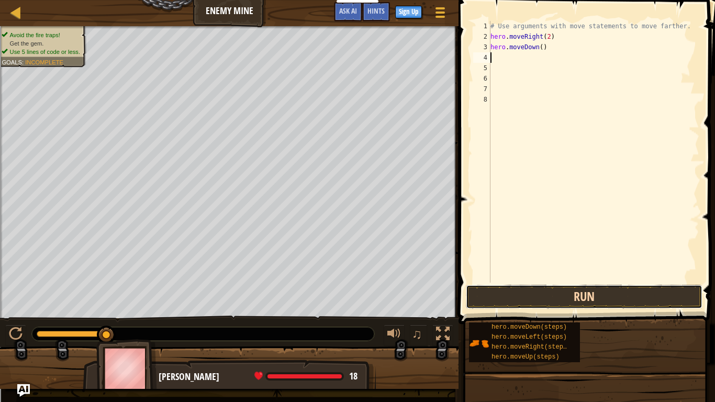
click at [532, 298] on button "Run" at bounding box center [584, 297] width 237 height 24
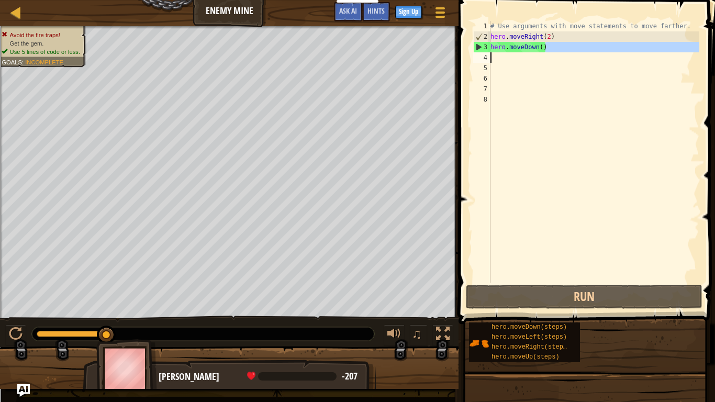
drag, startPoint x: 550, startPoint y: 48, endPoint x: 486, endPoint y: 53, distance: 64.1
click at [486, 53] on div "1 2 3 4 5 6 7 8 # Use arguments with move statements to move farther. hero . mo…" at bounding box center [585, 152] width 228 height 262
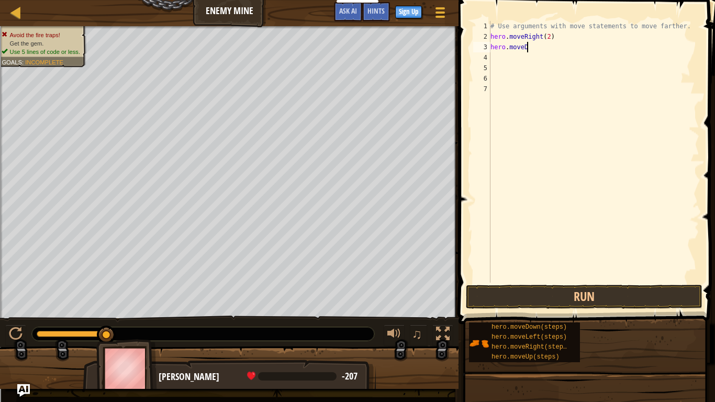
type textarea "h"
type textarea "]"
click at [549, 36] on div "# Use arguments with move statements to move farther. hero . moveRight ( 2 )" at bounding box center [594, 162] width 211 height 283
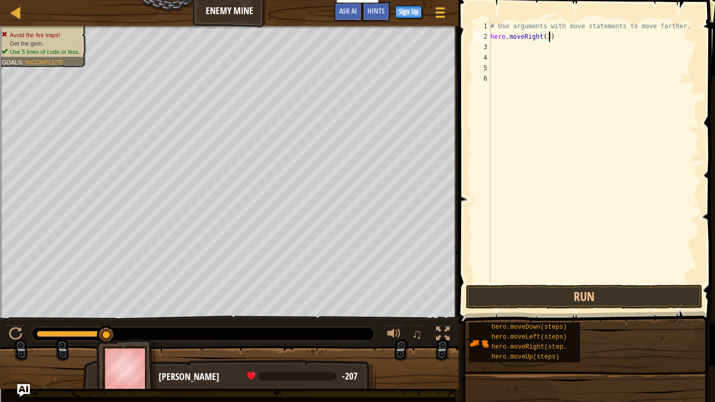
scroll to position [5, 8]
type textarea "hero.moveRight(3)"
click at [561, 295] on button "Run" at bounding box center [584, 297] width 237 height 24
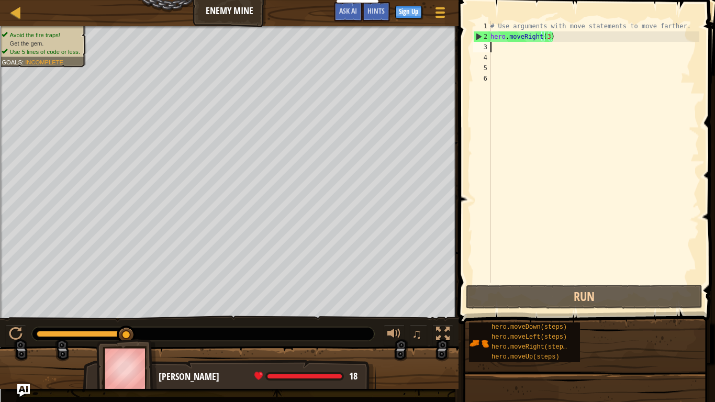
click at [500, 52] on div "# Use arguments with move statements to move farther. hero . moveRight ( 3 )" at bounding box center [594, 162] width 211 height 283
type textarea "m"
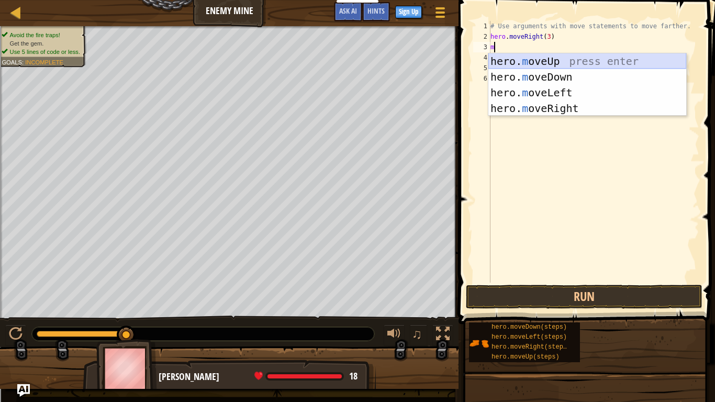
click at [537, 63] on div "hero. m oveUp press enter hero. m oveDown press enter hero. m oveLeft press ent…" at bounding box center [588, 100] width 198 height 94
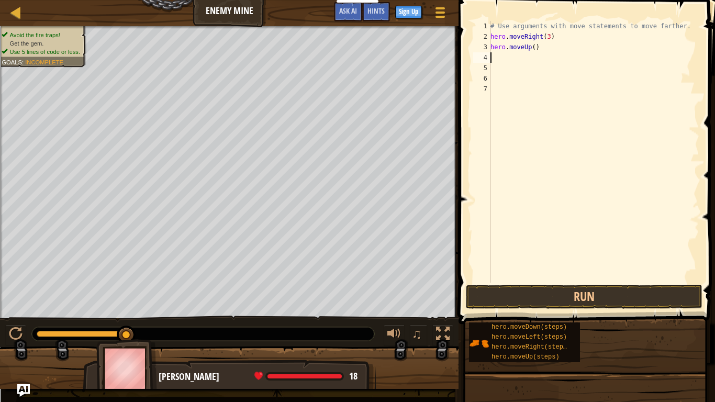
type textarea "m"
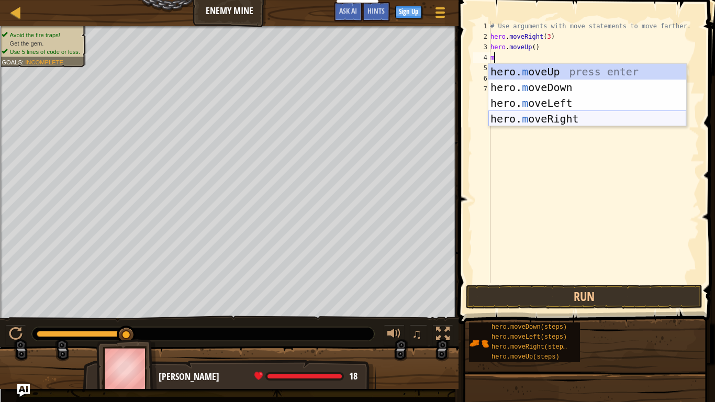
click at [557, 120] on div "hero. m oveUp press enter hero. m oveDown press enter hero. m oveLeft press ent…" at bounding box center [588, 111] width 198 height 94
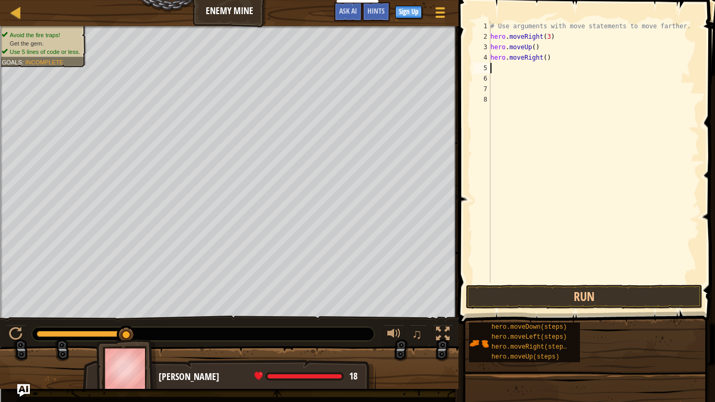
type textarea "m"
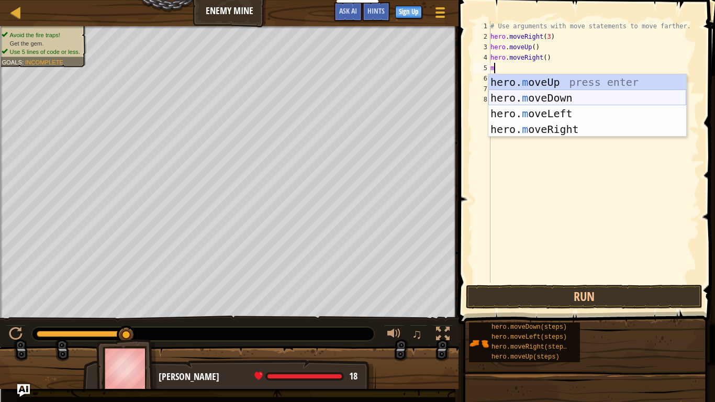
click at [521, 99] on div "hero. m oveUp press enter hero. m oveDown press enter hero. m oveLeft press ent…" at bounding box center [588, 121] width 198 height 94
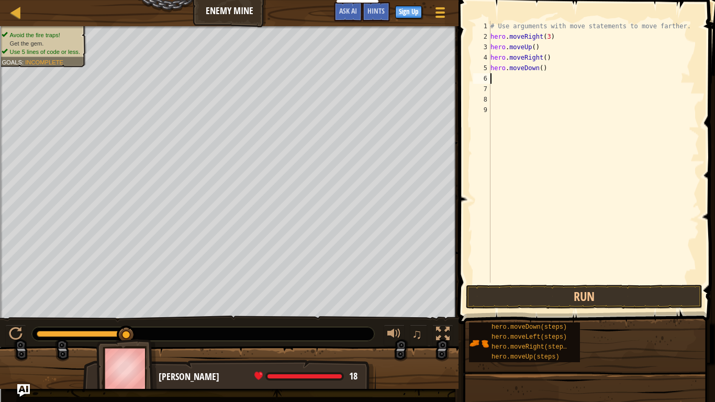
click at [540, 68] on div "# Use arguments with move statements to move farther. hero . moveRight ( 3 ) he…" at bounding box center [594, 162] width 211 height 283
click at [546, 71] on div "# Use arguments with move statements to move farther. hero . moveRight ( 3 ) he…" at bounding box center [594, 162] width 211 height 283
click at [542, 70] on div "# Use arguments with move statements to move farther. hero . moveRight ( 3 ) he…" at bounding box center [594, 162] width 211 height 283
type textarea "hero.moveDown(3)"
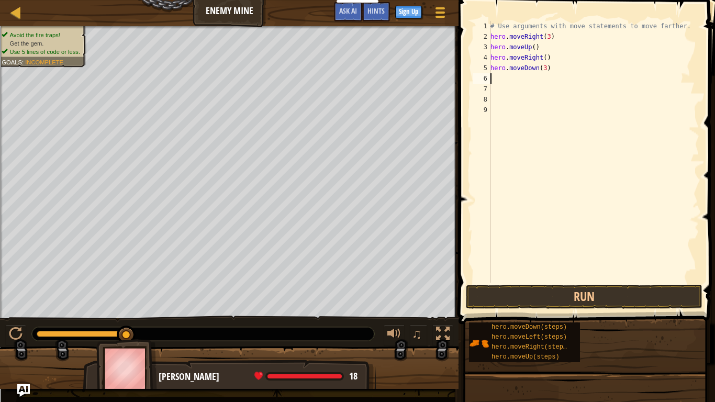
click at [506, 82] on div "# Use arguments with move statements to move farther. hero . moveRight ( 3 ) he…" at bounding box center [594, 162] width 211 height 283
type textarea "m"
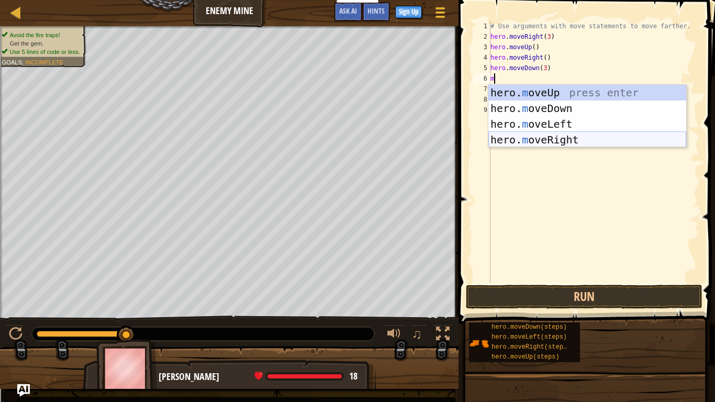
click at [543, 137] on div "hero. m oveUp press enter hero. m oveDown press enter hero. m oveLeft press ent…" at bounding box center [588, 132] width 198 height 94
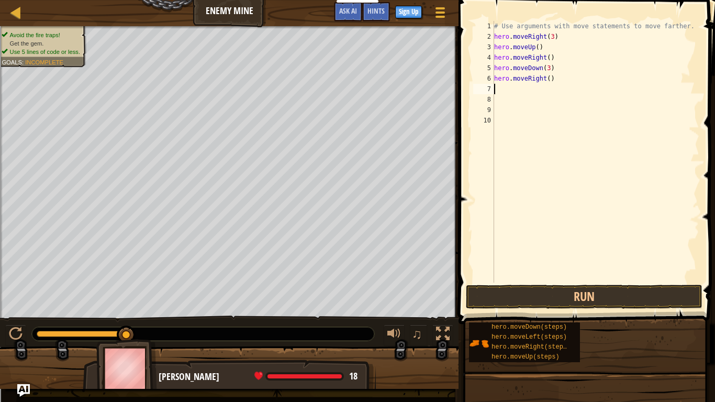
click at [549, 78] on div "# Use arguments with move statements to move farther. hero . moveRight ( 3 ) he…" at bounding box center [595, 162] width 207 height 283
type textarea "hero.moveRight(3)"
click at [599, 288] on button "Run" at bounding box center [584, 297] width 237 height 24
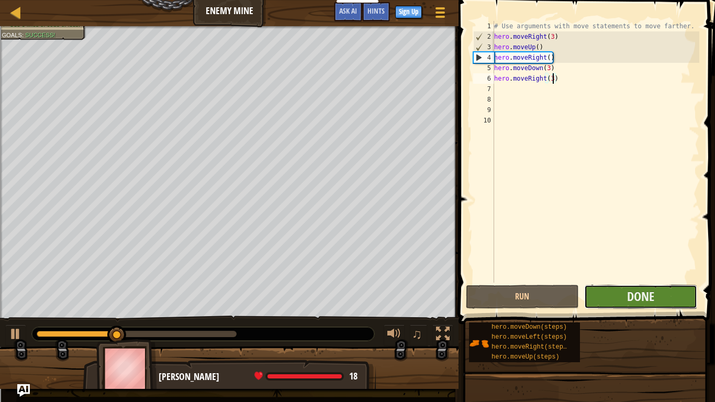
click at [609, 292] on button "Done" at bounding box center [640, 297] width 113 height 24
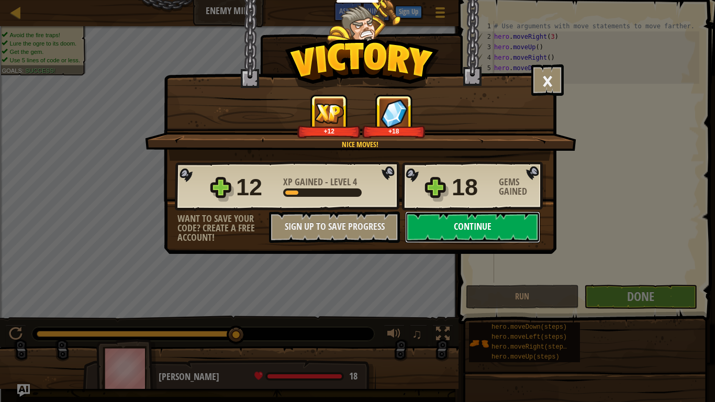
click at [473, 228] on button "Continue" at bounding box center [472, 227] width 135 height 31
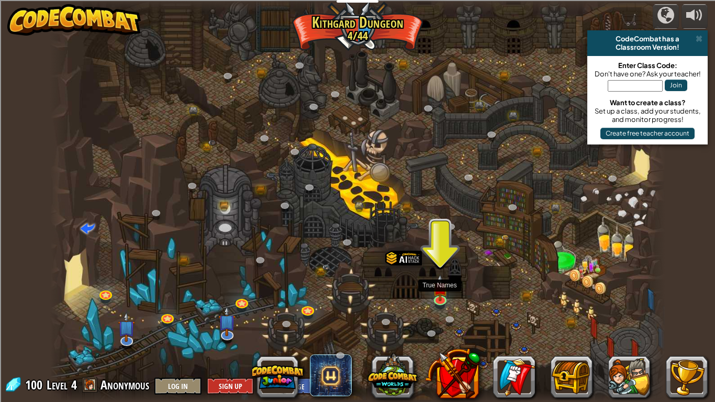
click at [449, 284] on div at bounding box center [357, 201] width 615 height 402
click at [443, 285] on img at bounding box center [441, 282] width 16 height 36
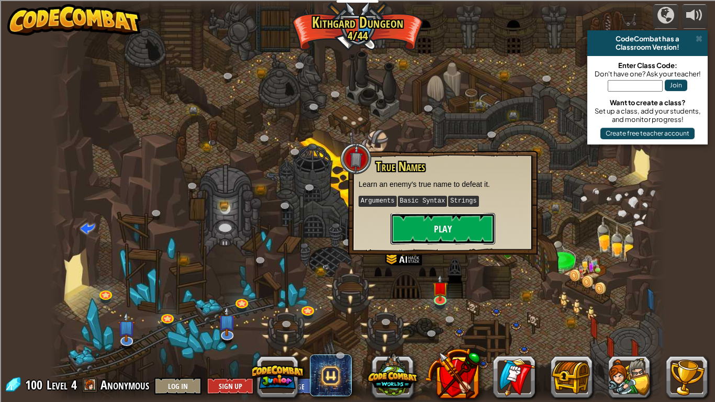
click at [434, 231] on button "Play" at bounding box center [443, 228] width 105 height 31
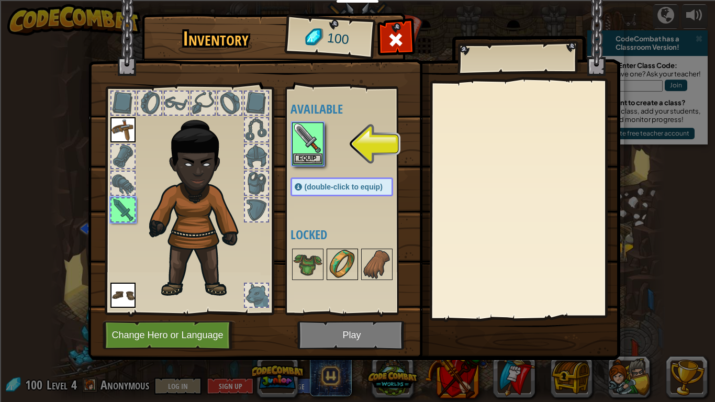
click at [332, 278] on img at bounding box center [342, 264] width 29 height 29
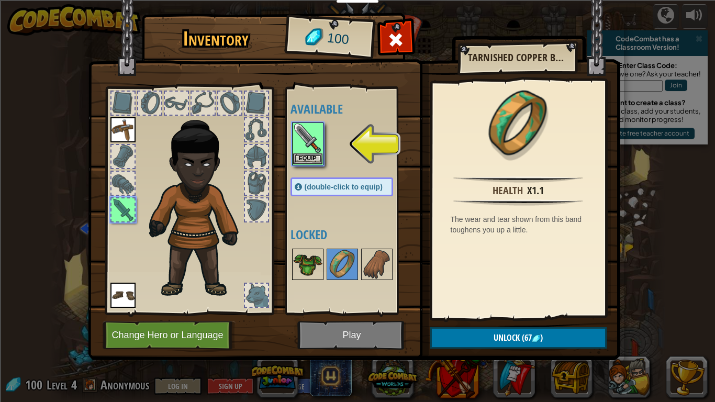
click at [317, 270] on img at bounding box center [307, 264] width 29 height 29
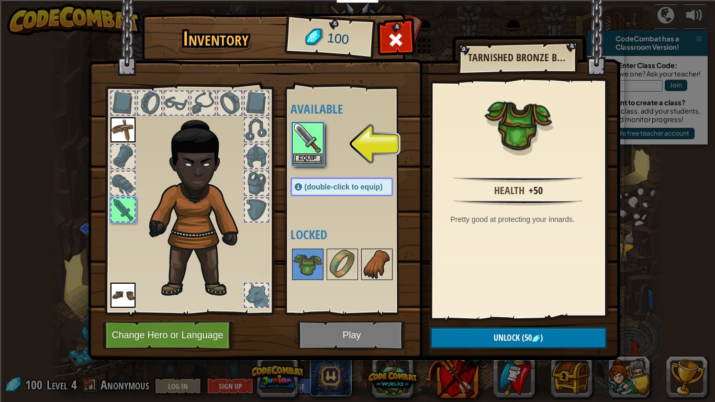
click at [373, 263] on img at bounding box center [376, 264] width 29 height 29
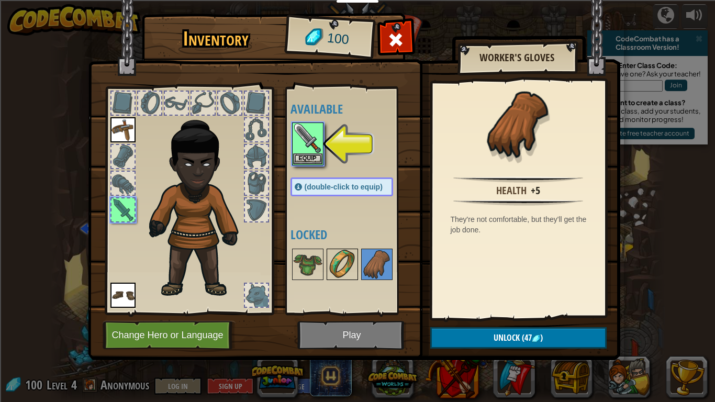
click at [346, 260] on img at bounding box center [342, 264] width 29 height 29
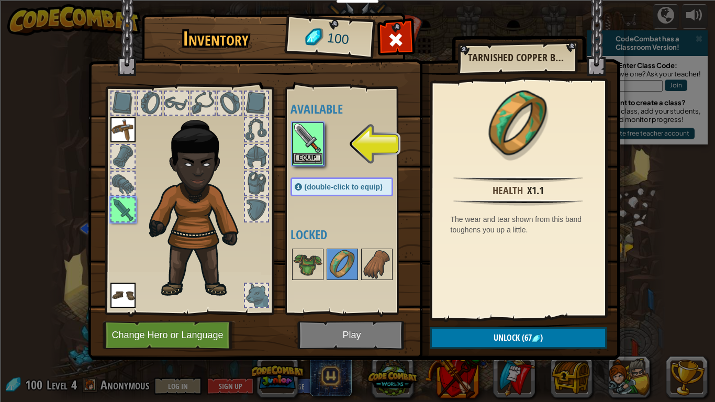
click at [311, 143] on img at bounding box center [307, 138] width 29 height 29
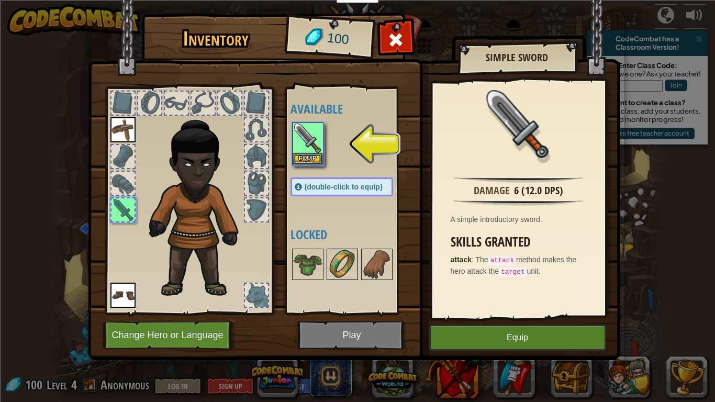
click at [336, 270] on img at bounding box center [342, 264] width 29 height 29
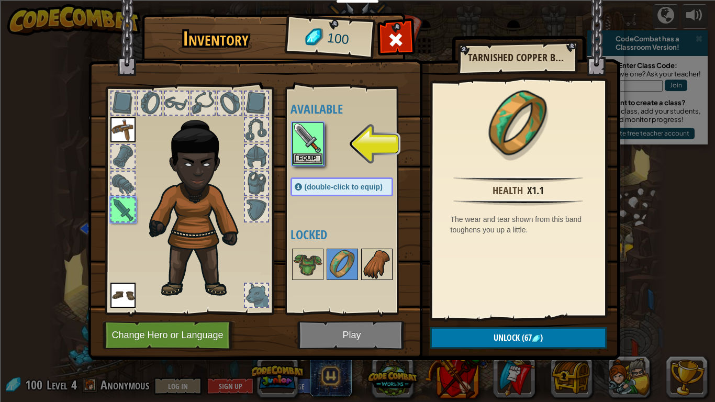
click at [369, 266] on img at bounding box center [376, 264] width 29 height 29
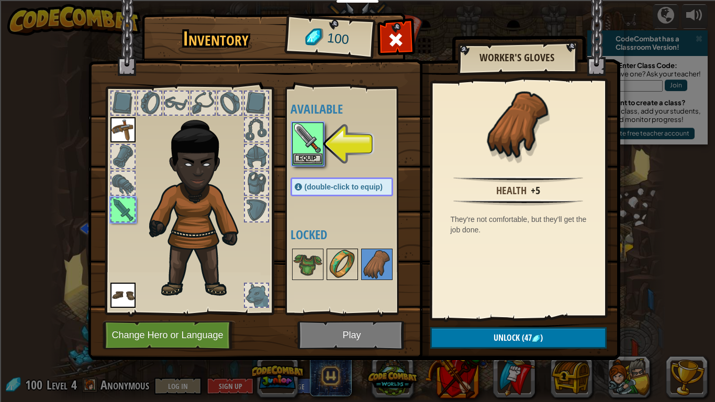
click at [329, 269] on img at bounding box center [342, 264] width 29 height 29
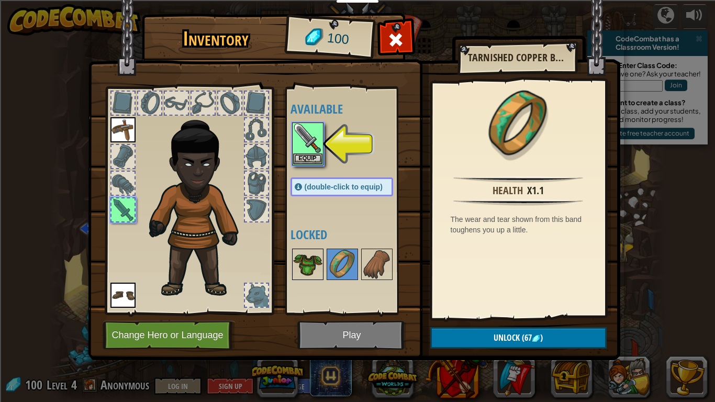
click at [309, 268] on img at bounding box center [307, 264] width 29 height 29
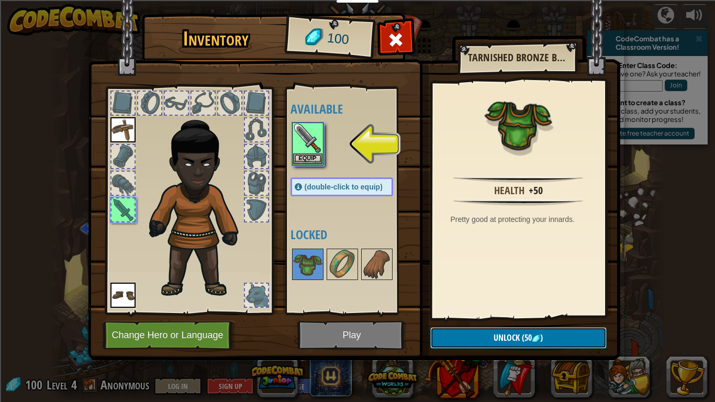
click at [505, 313] on span "Unlock" at bounding box center [507, 338] width 26 height 12
click at [487, 313] on button "Confirm" at bounding box center [519, 337] width 176 height 21
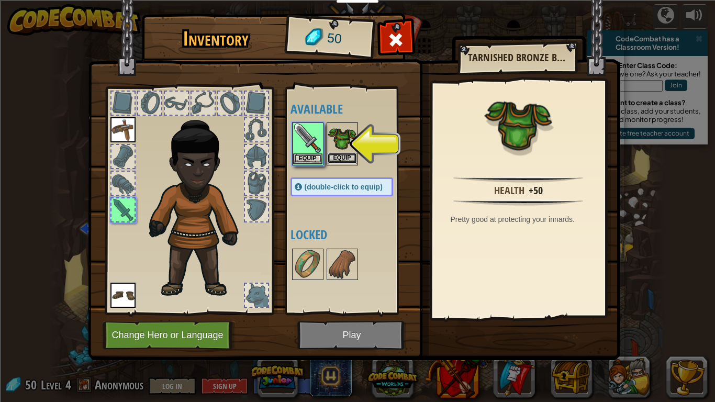
click at [345, 158] on button "Equip" at bounding box center [342, 158] width 29 height 11
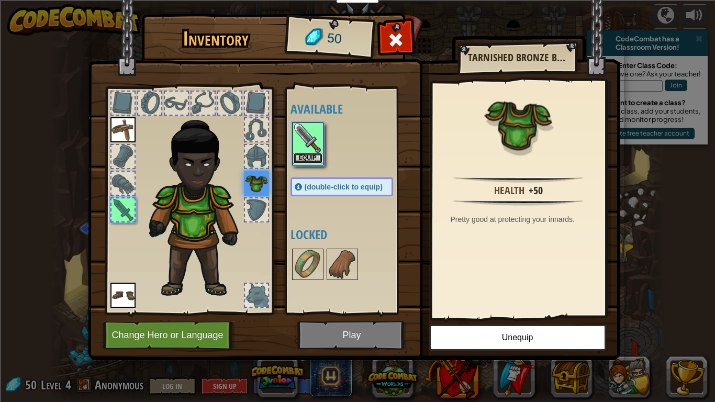
click at [312, 157] on button "Equip" at bounding box center [307, 158] width 29 height 11
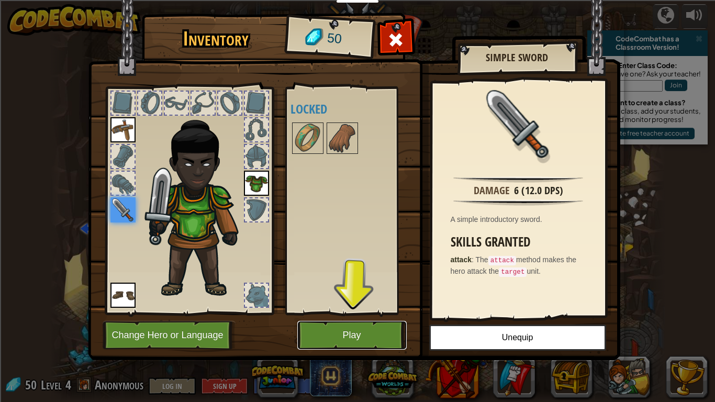
click at [337, 313] on button "Play" at bounding box center [351, 335] width 109 height 29
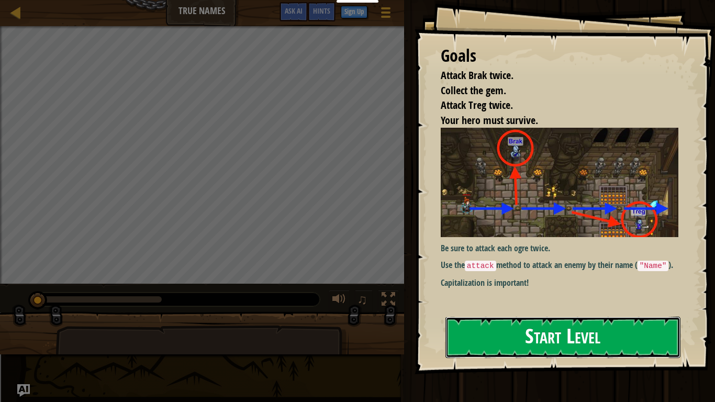
click at [497, 313] on button "Start Level" at bounding box center [563, 337] width 235 height 41
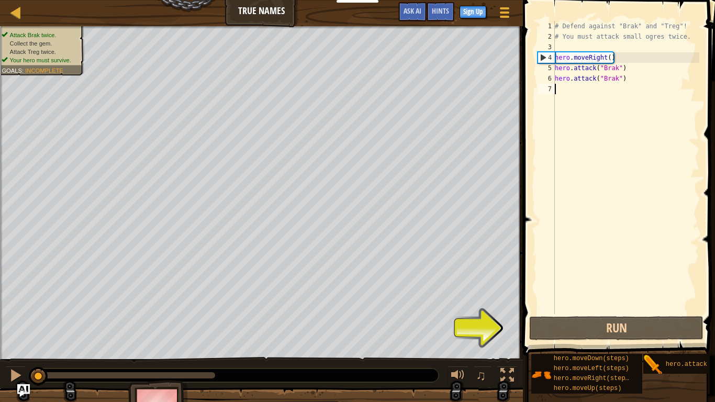
click at [630, 79] on div "# Defend against "Brak" and "Treg"! # You must attack small ogres twice. hero .…" at bounding box center [626, 178] width 147 height 314
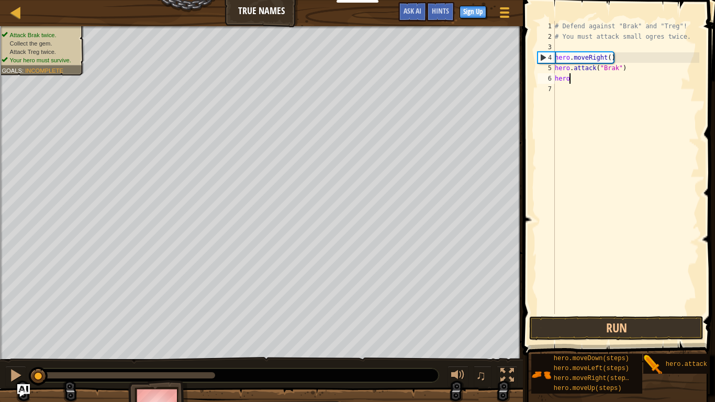
type textarea "h"
type textarea "# You must attack small ogres twice"
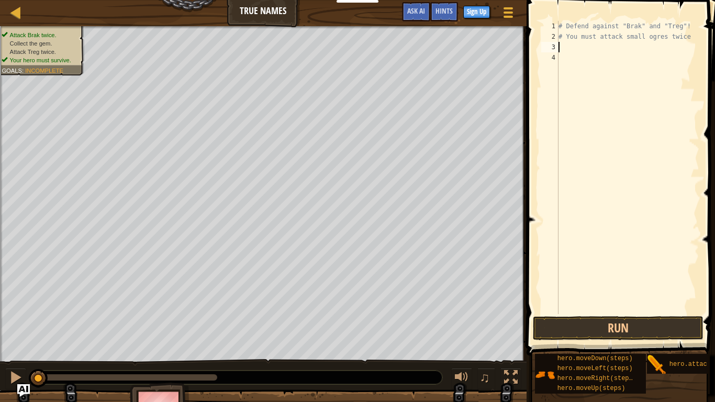
type textarea "m"
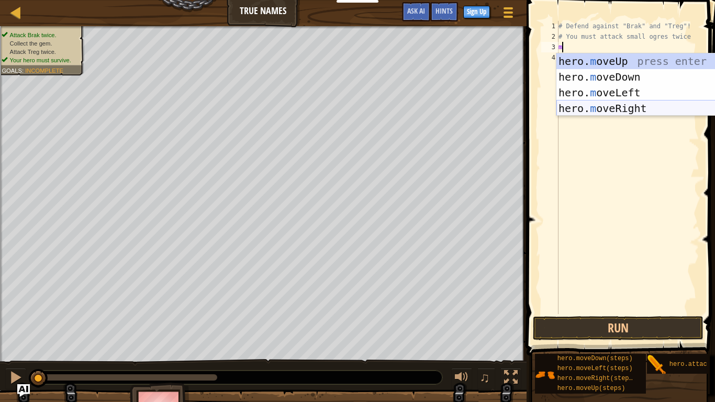
click at [603, 107] on div "hero. m oveUp press enter hero. m oveDown press enter hero. m oveLeft press ent…" at bounding box center [656, 100] width 198 height 94
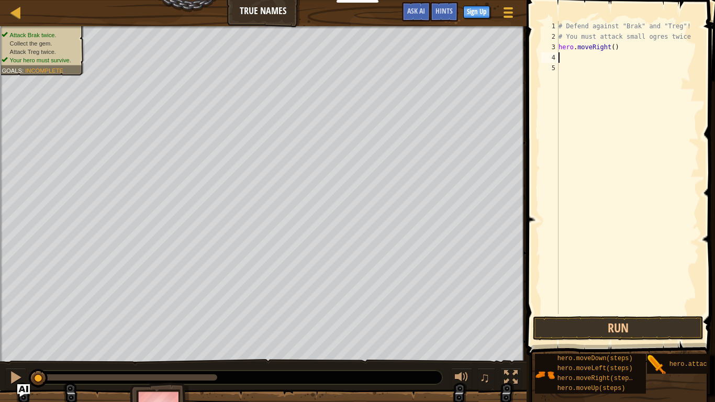
type textarea "m"
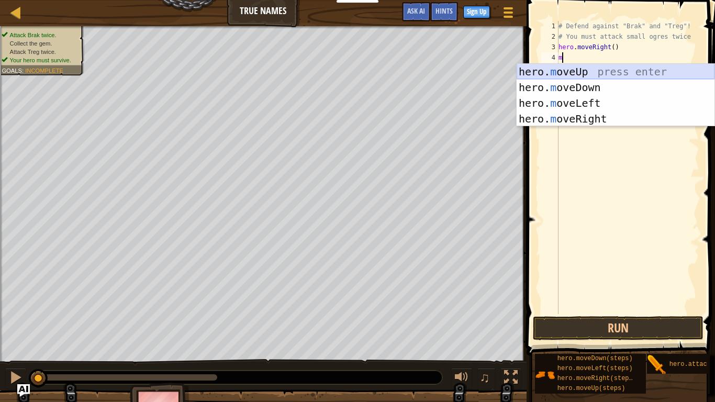
click at [591, 72] on div "hero. m oveUp press enter hero. m oveDown press enter hero. m oveLeft press ent…" at bounding box center [616, 111] width 198 height 94
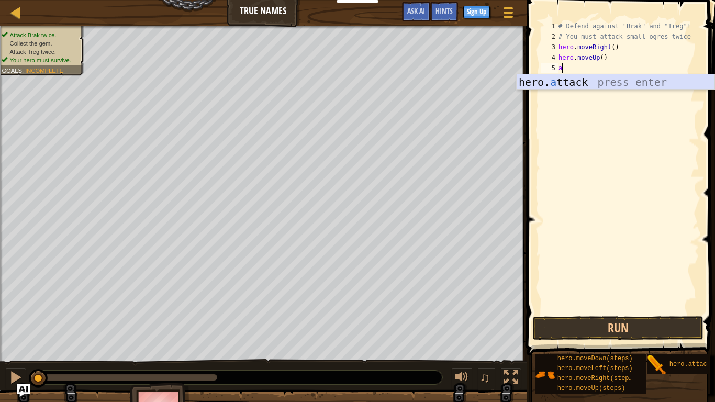
click at [589, 82] on div "hero. a ttack press enter" at bounding box center [616, 97] width 198 height 47
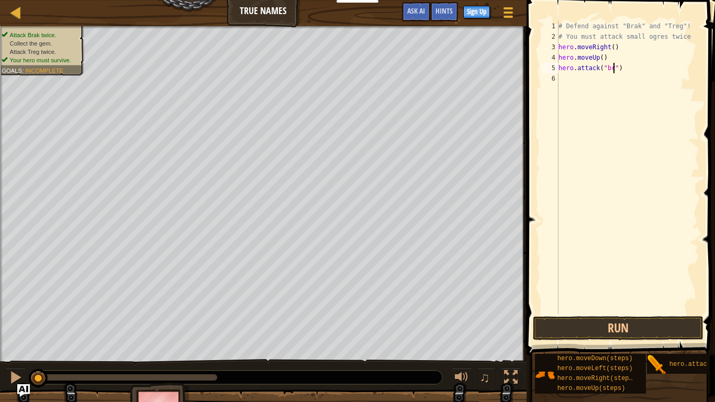
scroll to position [5, 8]
type textarea "hero.attack("brak")"
click at [576, 81] on div "# Defend against "Brak" and "Treg"! # You must attack small ogres twice hero . …" at bounding box center [628, 178] width 143 height 314
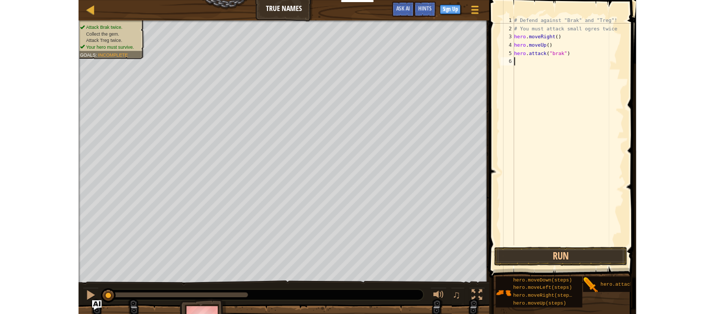
scroll to position [5, 0]
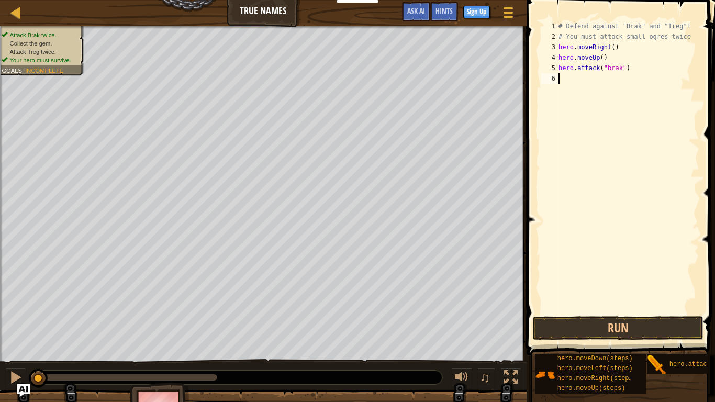
click at [628, 71] on div "# Defend against "Brak" and "Treg"! # You must attack small ogres twice hero . …" at bounding box center [628, 178] width 143 height 314
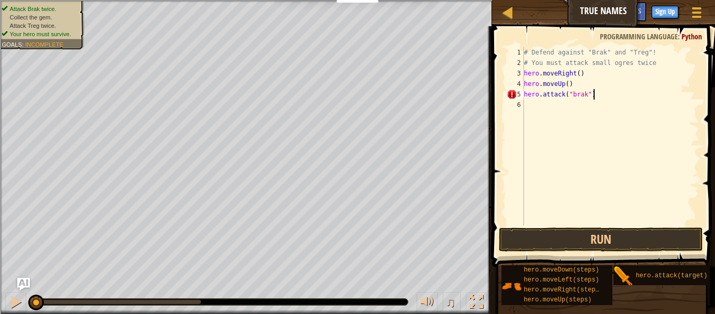
scroll to position [5, 9]
click at [592, 246] on button "Run" at bounding box center [601, 239] width 204 height 24
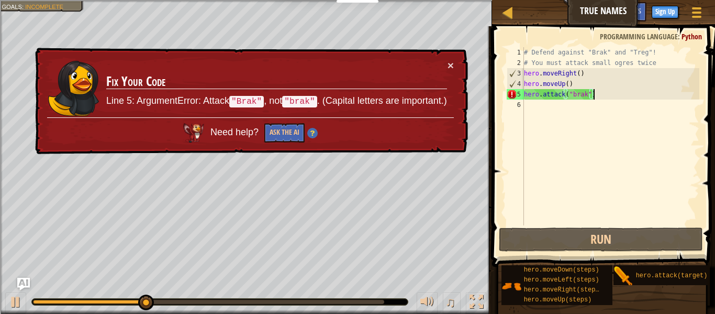
click at [577, 95] on div "# Defend against "Brak" and "Treg"! # You must attack small ogres twice hero . …" at bounding box center [611, 146] width 178 height 199
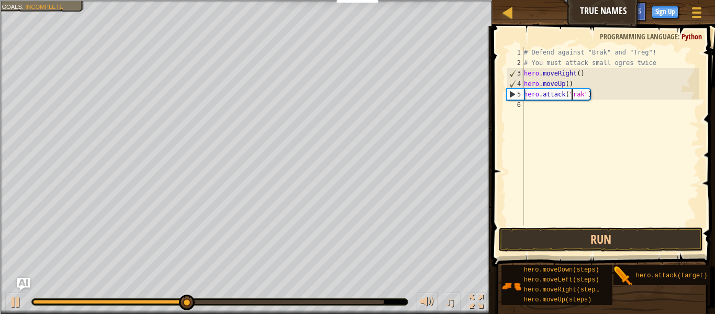
scroll to position [5, 7]
type textarea "hero.attack("Brak")"
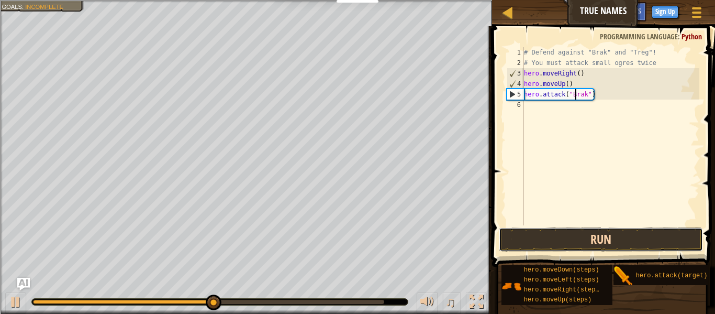
click at [588, 250] on button "Run" at bounding box center [601, 239] width 204 height 24
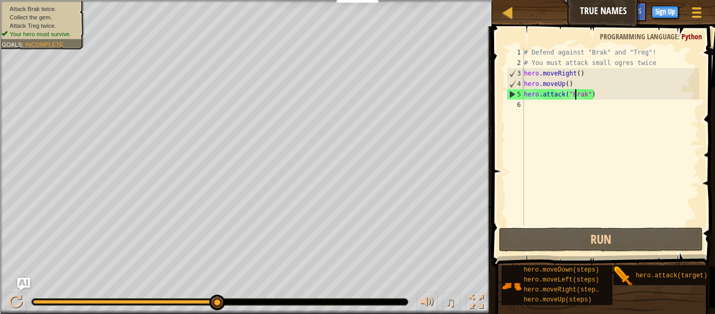
click at [531, 110] on div "# Defend against "Brak" and "Treg"! # You must attack small ogres twice hero . …" at bounding box center [611, 146] width 178 height 199
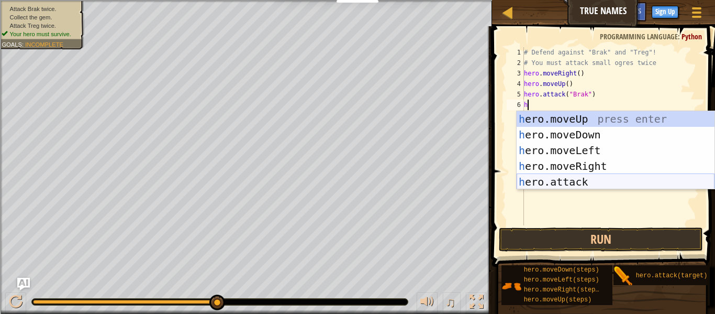
click at [582, 181] on div "h ero.moveUp press enter h ero.moveDown press enter h ero.moveLeft press enter …" at bounding box center [616, 166] width 198 height 110
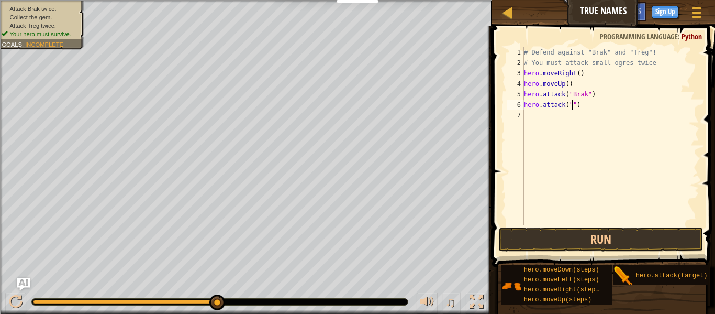
scroll to position [5, 7]
type textarea "hero.attack("Brak")"
click at [554, 116] on div "# Defend against "Brak" and "Treg"! # You must attack small ogres twice hero . …" at bounding box center [611, 146] width 178 height 199
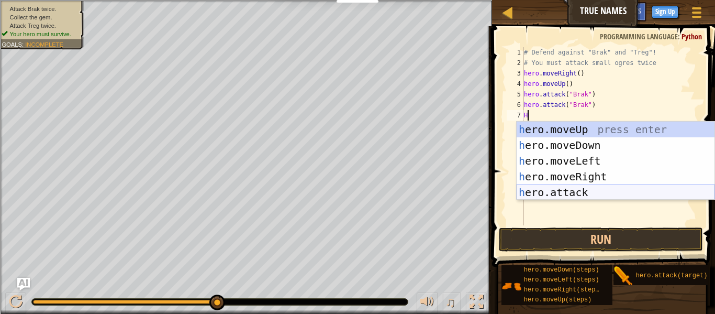
click at [569, 195] on div "h ero.moveUp press enter h ero.moveDown press enter h ero.moveLeft press enter …" at bounding box center [616, 177] width 198 height 110
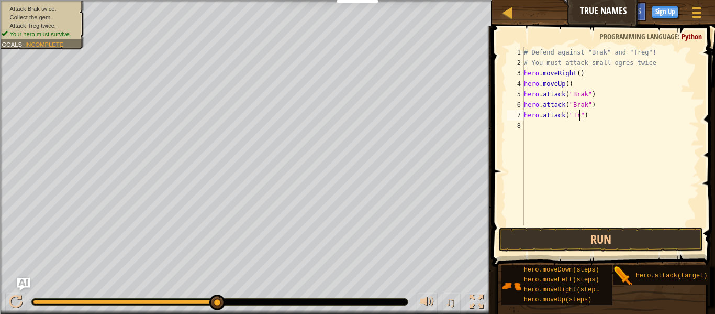
type textarea "hero.attack("Treg")"
click at [563, 126] on div "# Defend against "Brak" and "Treg"! # You must attack small ogres twice hero . …" at bounding box center [611, 146] width 178 height 199
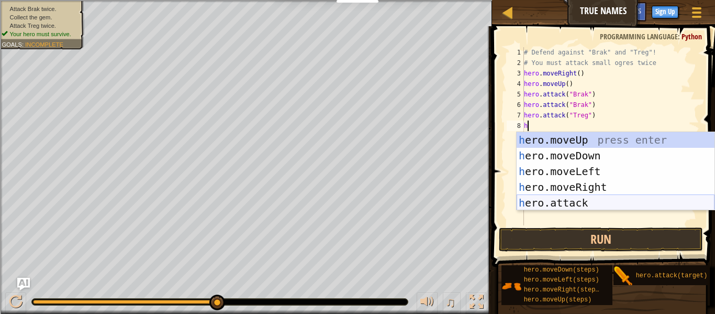
click at [551, 203] on div "h ero.moveUp press enter h ero.moveDown press enter h ero.moveLeft press enter …" at bounding box center [616, 187] width 198 height 110
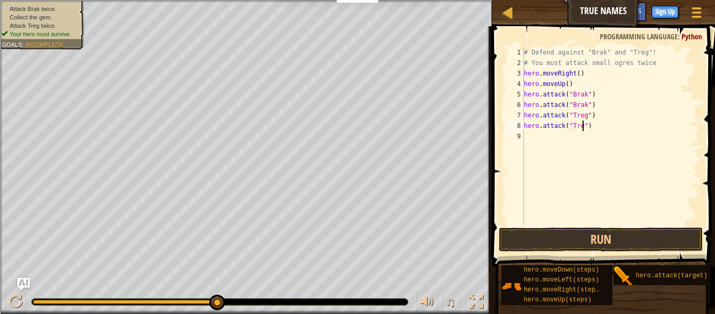
scroll to position [5, 9]
type textarea "hero.attack("Treg")"
click at [625, 238] on button "Run" at bounding box center [601, 239] width 204 height 24
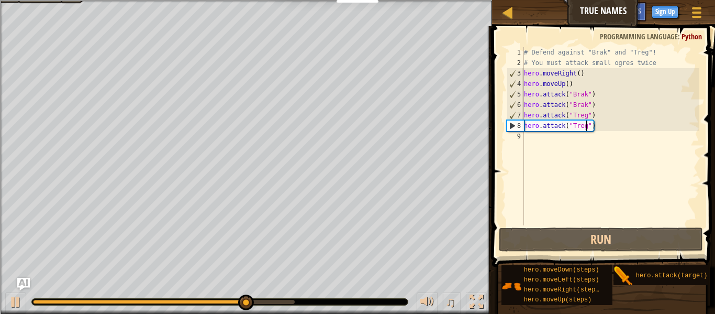
click at [541, 167] on div "# Defend against "Brak" and "Treg"! # You must attack small ogres twice hero . …" at bounding box center [611, 146] width 178 height 199
type textarea "m"
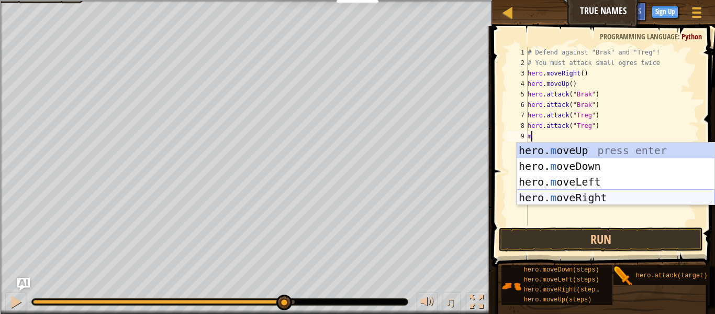
click at [565, 196] on div "hero. m oveUp press enter hero. m oveDown press enter hero. m oveLeft press ent…" at bounding box center [616, 189] width 198 height 94
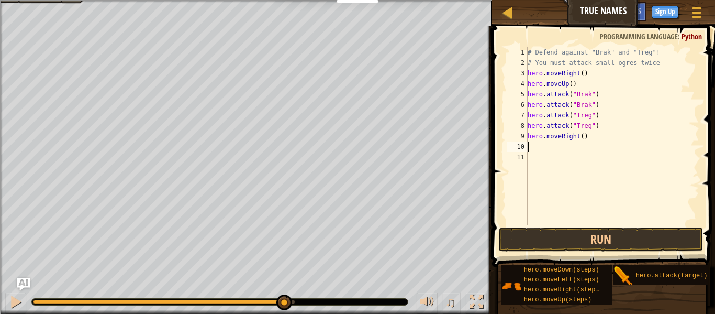
click at [583, 136] on div "# Defend against "Brak" and "Treg"! # You must attack small ogres twice hero . …" at bounding box center [613, 146] width 174 height 199
type textarea "hero.moveRight(3)"
click at [606, 236] on button "Run" at bounding box center [601, 239] width 204 height 24
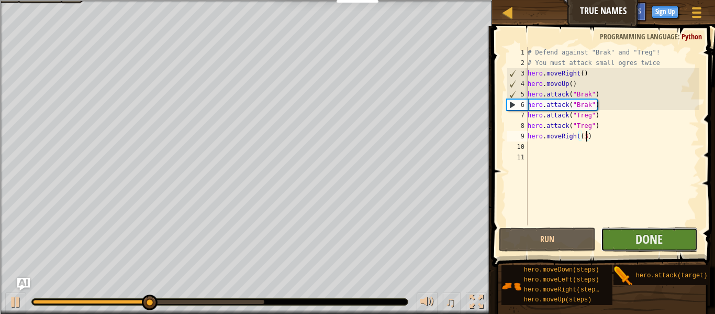
click at [663, 228] on button "Done" at bounding box center [649, 239] width 97 height 24
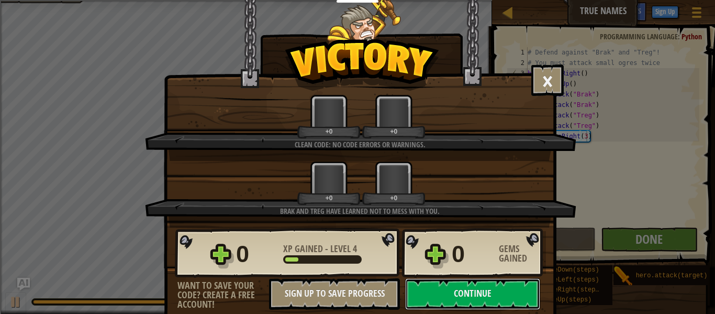
click at [671, 250] on div "× When an enemy speaks its true name, the task is easy. How fun was this level?…" at bounding box center [357, 157] width 715 height 314
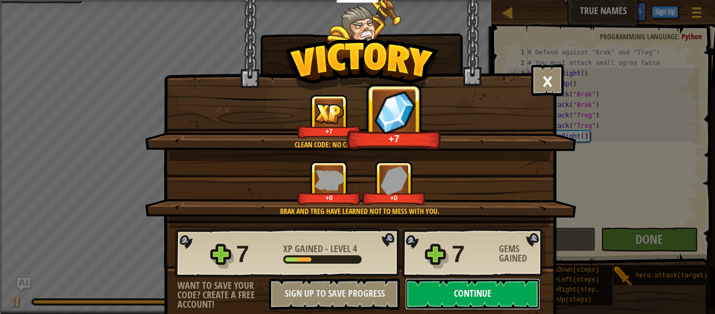
click at [490, 282] on button "Continue" at bounding box center [472, 293] width 135 height 31
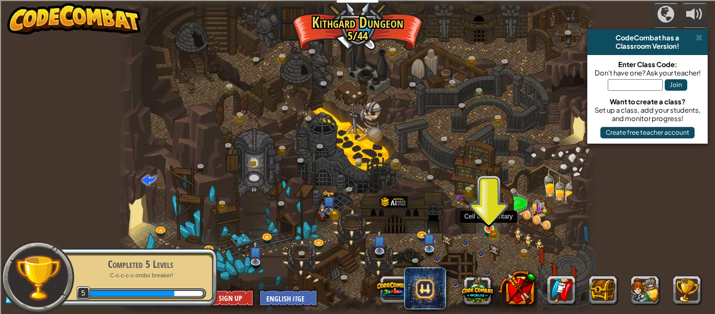
click at [487, 220] on img at bounding box center [489, 217] width 6 height 6
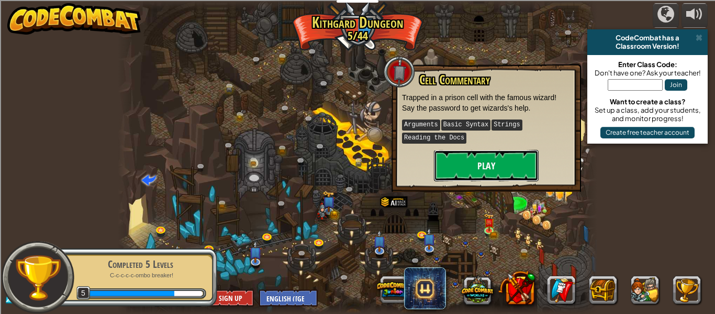
click at [484, 177] on button "Play" at bounding box center [486, 165] width 105 height 31
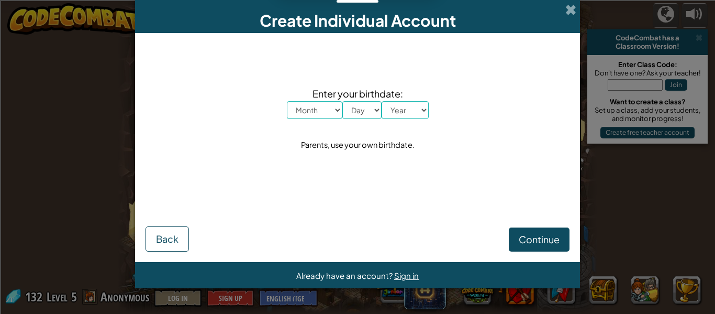
click at [311, 118] on div "Enter your birthdate: Month January February March April May June July August S…" at bounding box center [358, 118] width 424 height 151
click at [312, 110] on select "Month January February March April May June July August September October Novem…" at bounding box center [315, 110] width 56 height 18
select select "3"
click at [287, 101] on select "Month January February March April May June July August September October Novem…" at bounding box center [315, 110] width 56 height 18
click at [356, 116] on select "Day 1 2 3 4 5 6 7 8 9 10 11 12 13 14 15 16 17 18 19 20 21 22 23 24 25 26 27 28 …" at bounding box center [362, 110] width 39 height 18
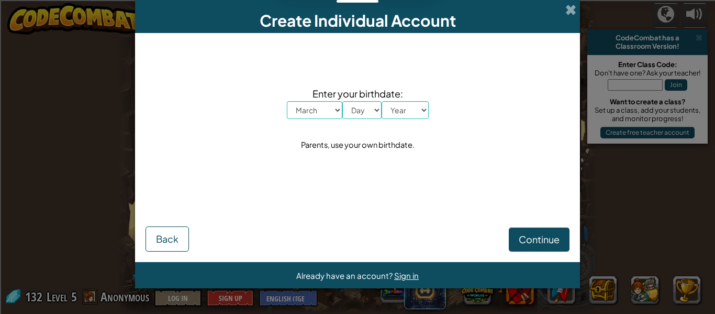
click at [337, 274] on span "Already have an account?" at bounding box center [345, 275] width 98 height 10
click at [355, 105] on select "Day 1 2 3 4 5 6 7 8 9 10 11 12 13 14 15 16 17 18 19 20 21 22 23 24 25 26 27 28 …" at bounding box center [362, 110] width 39 height 18
select select "9"
click at [343, 101] on select "Day 1 2 3 4 5 6 7 8 9 10 11 12 13 14 15 16 17 18 19 20 21 22 23 24 25 26 27 28 …" at bounding box center [362, 110] width 39 height 18
click at [410, 114] on select "Year [DATE] 2024 2023 2022 2021 2020 2019 2018 2017 2016 2015 2014 2013 2012 20…" at bounding box center [405, 110] width 47 height 18
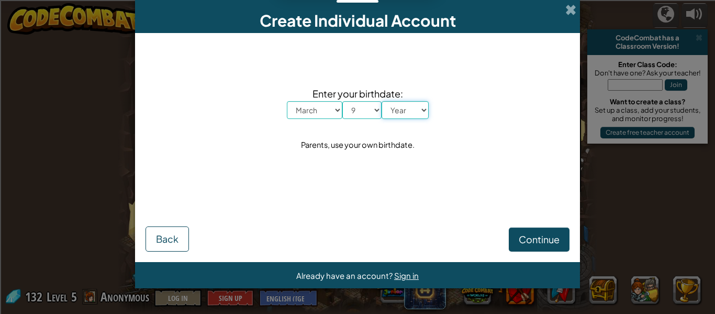
click at [401, 107] on select "Year [DATE] 2024 2023 2022 2021 2020 2019 2018 2017 2016 2015 2014 2013 2012 20…" at bounding box center [405, 110] width 47 height 18
click at [382, 101] on select "Year [DATE] 2024 2023 2022 2021 2020 2019 2018 2017 2016 2015 2014 2013 2012 20…" at bounding box center [405, 110] width 47 height 18
click at [392, 113] on select "Year [DATE] 2024 2023 2022 2021 2020 2019 2018 2017 2016 2015 2014 2013 2012 20…" at bounding box center [405, 110] width 47 height 18
select select "1981"
click at [382, 101] on select "Year [DATE] 2024 2023 2022 2021 2020 2019 2018 2017 2016 2015 2014 2013 2012 20…" at bounding box center [405, 110] width 47 height 18
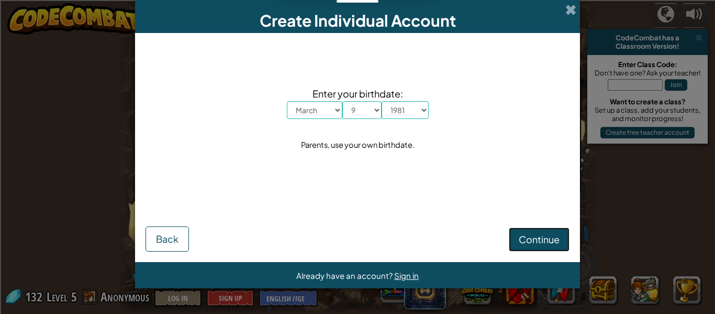
click at [543, 236] on span "Continue" at bounding box center [539, 239] width 41 height 12
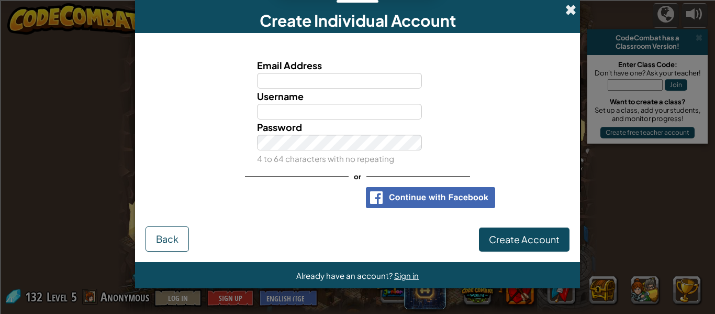
click at [575, 15] on span at bounding box center [571, 9] width 11 height 11
